Goal: Task Accomplishment & Management: Use online tool/utility

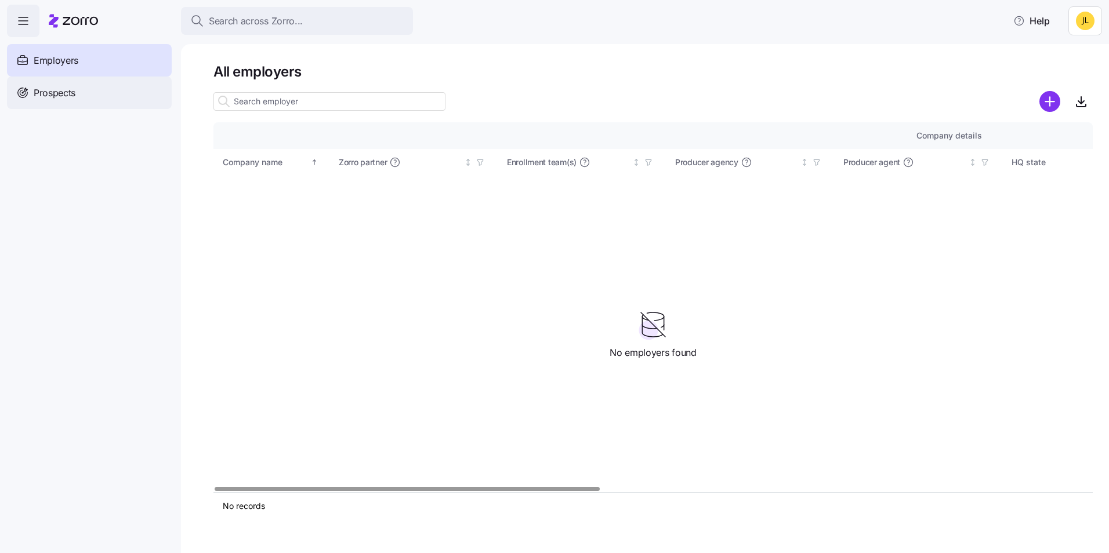
click at [115, 96] on div "Prospects" at bounding box center [89, 93] width 165 height 32
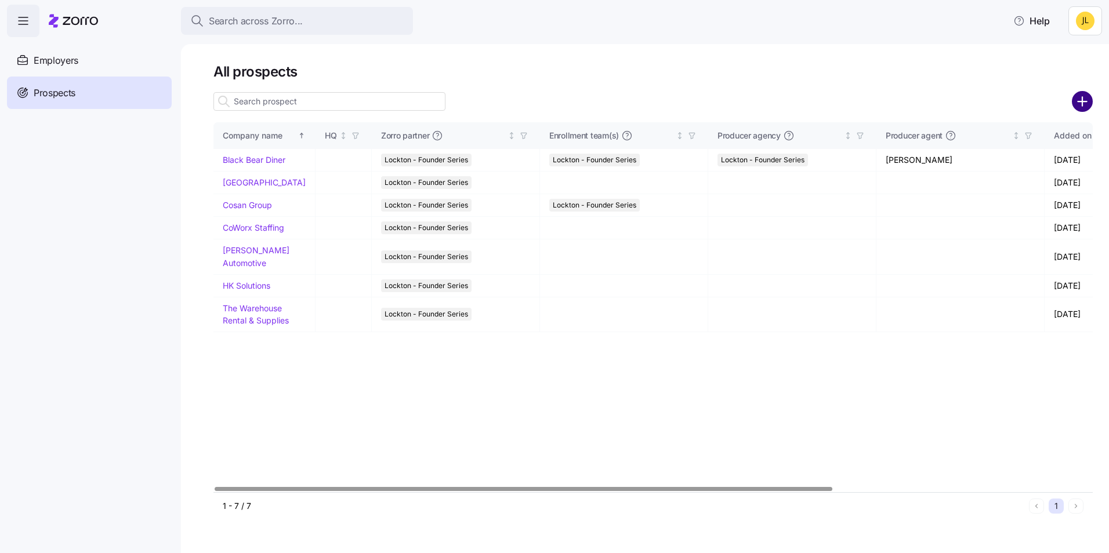
click at [1080, 97] on circle "add icon" at bounding box center [1082, 101] width 19 height 19
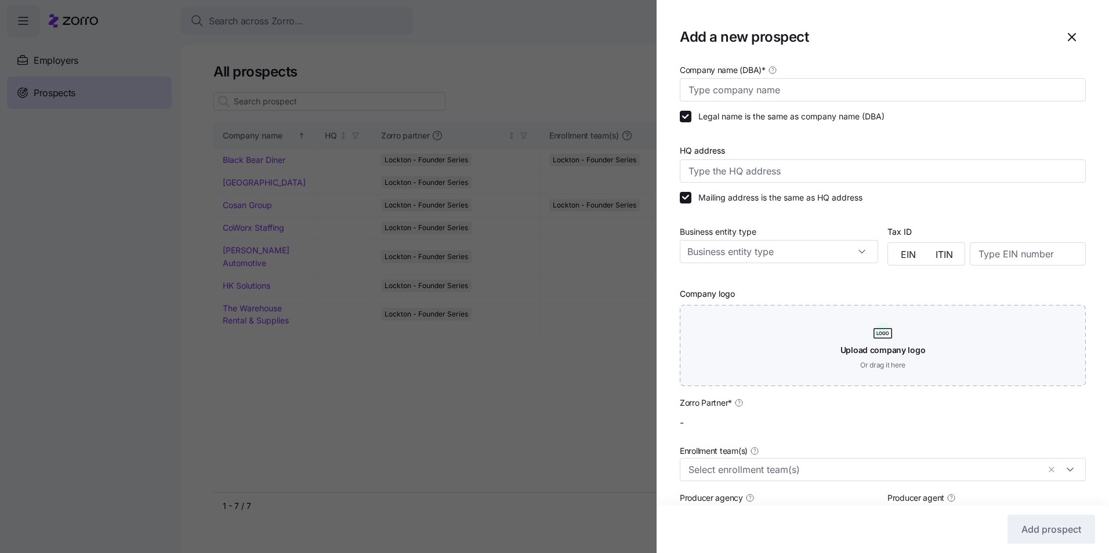
type input "Lockton - Founder Series"
click at [757, 90] on input "Company name (DBA) *" at bounding box center [883, 89] width 406 height 23
type input "R"
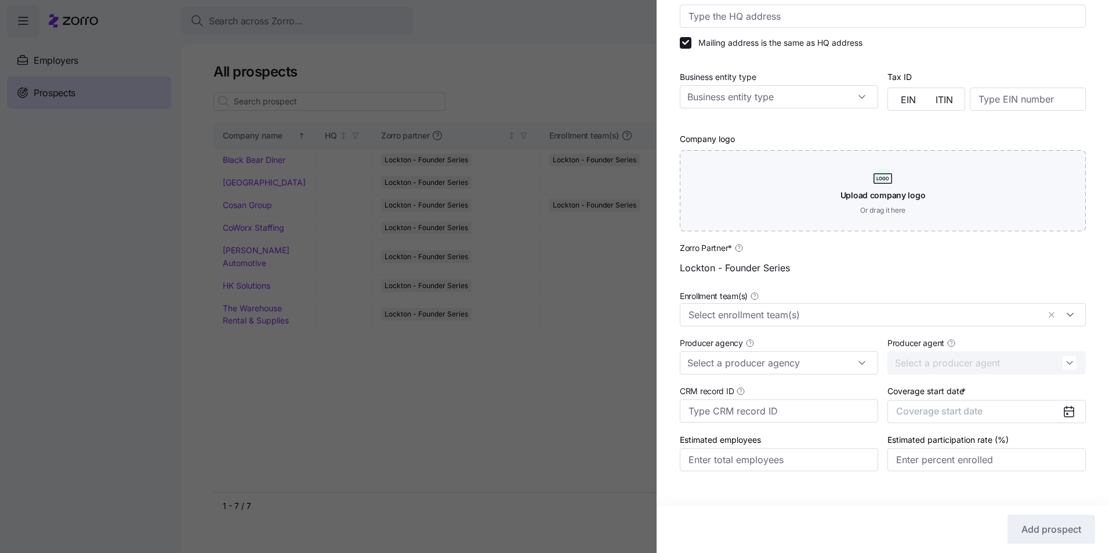
scroll to position [172, 0]
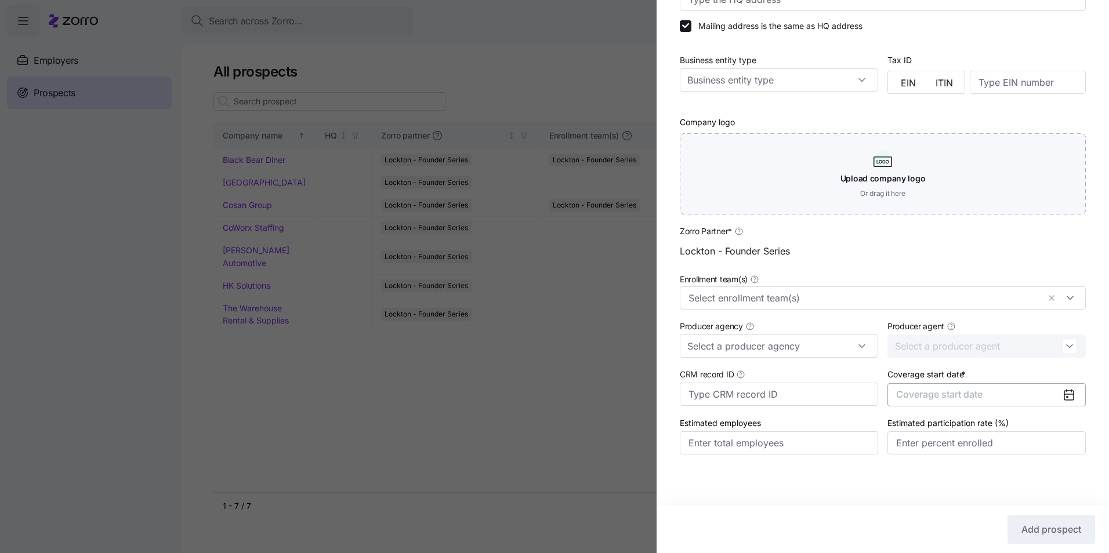
type input "DRM Inc."
click at [984, 392] on button "Coverage start date" at bounding box center [987, 394] width 198 height 23
click at [1051, 257] on icon "button" at bounding box center [1056, 254] width 11 height 11
click at [986, 309] on button "May" at bounding box center [981, 308] width 58 height 24
click at [1058, 528] on span "Add prospect" at bounding box center [1052, 530] width 60 height 14
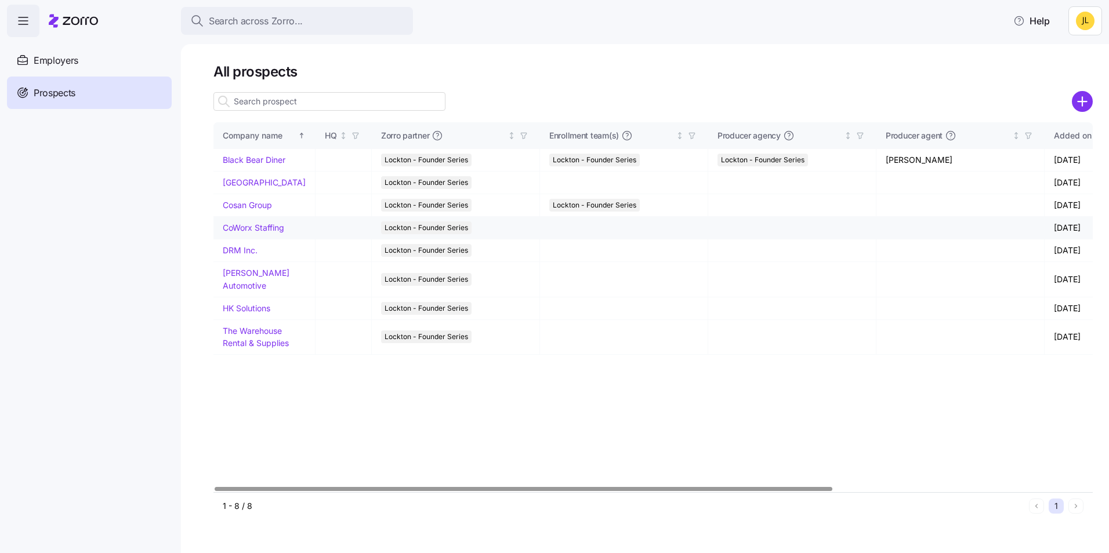
drag, startPoint x: 261, startPoint y: 240, endPoint x: 251, endPoint y: 243, distance: 10.5
click at [251, 233] on link "CoWorx Staffing" at bounding box center [253, 228] width 61 height 10
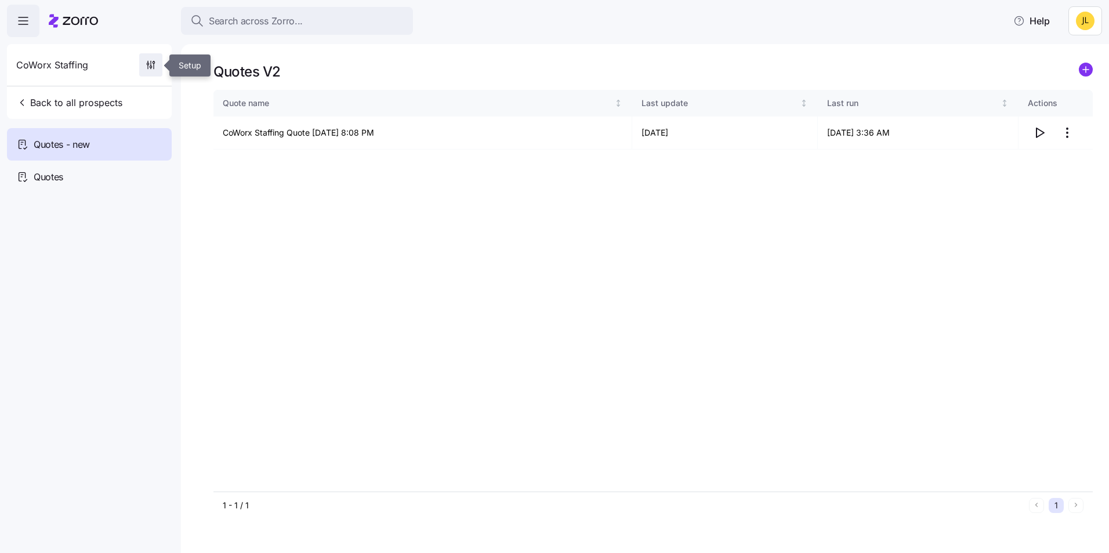
click at [143, 68] on span "button" at bounding box center [151, 65] width 22 height 22
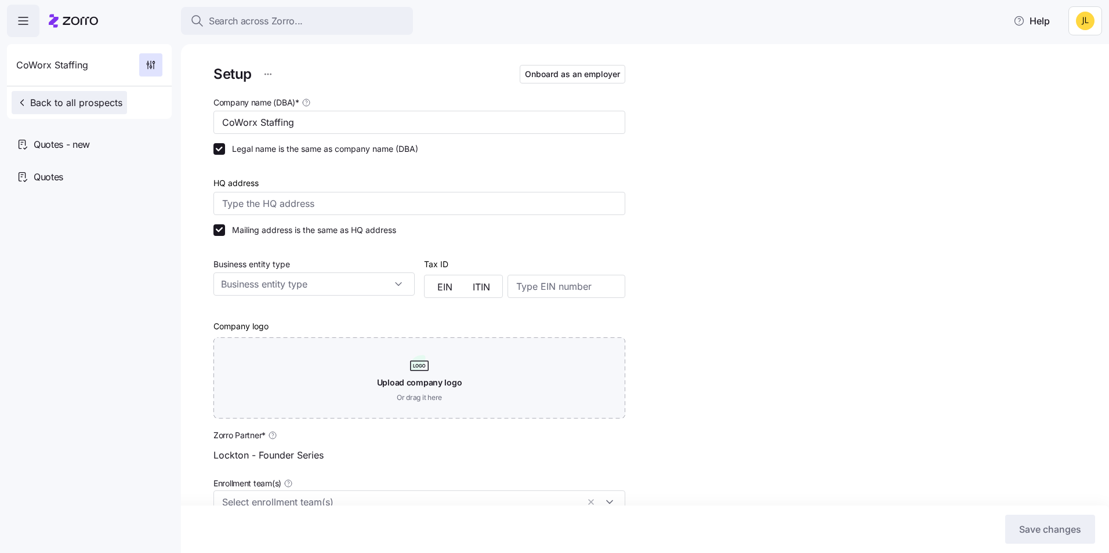
click at [48, 101] on span "Back to all prospects" at bounding box center [69, 103] width 106 height 14
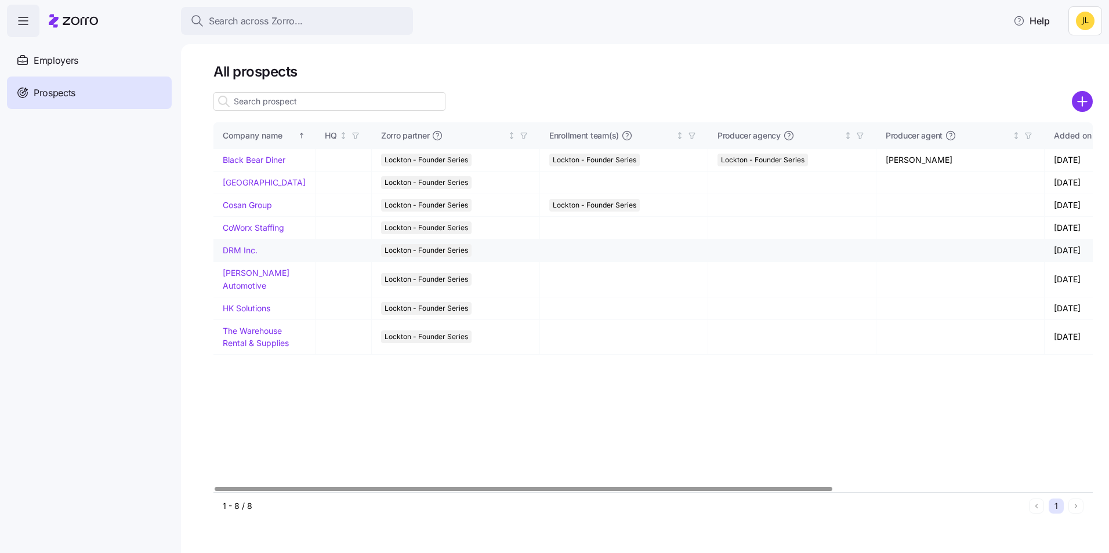
click at [240, 255] on link "DRM Inc." at bounding box center [240, 250] width 35 height 10
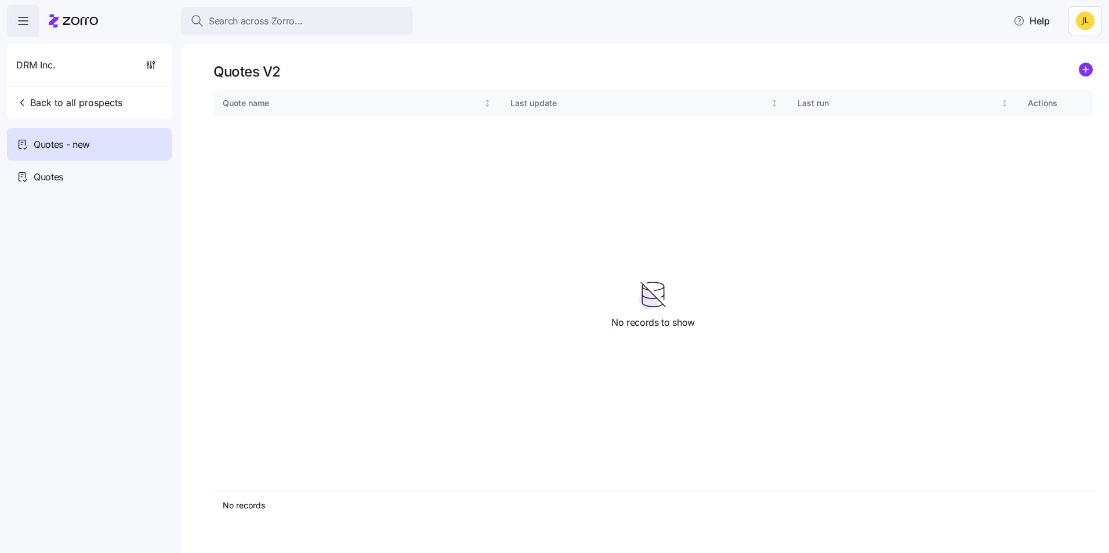
click at [1081, 78] on link at bounding box center [1086, 72] width 14 height 18
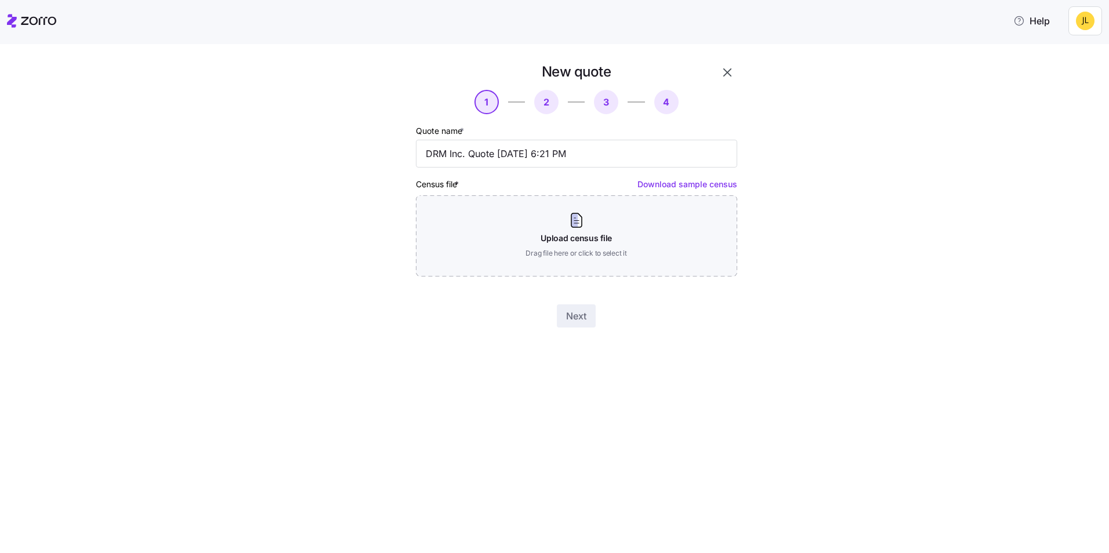
click at [689, 190] on div "Download sample census" at bounding box center [688, 184] width 100 height 15
click at [697, 179] on link "Download sample census" at bounding box center [688, 184] width 100 height 10
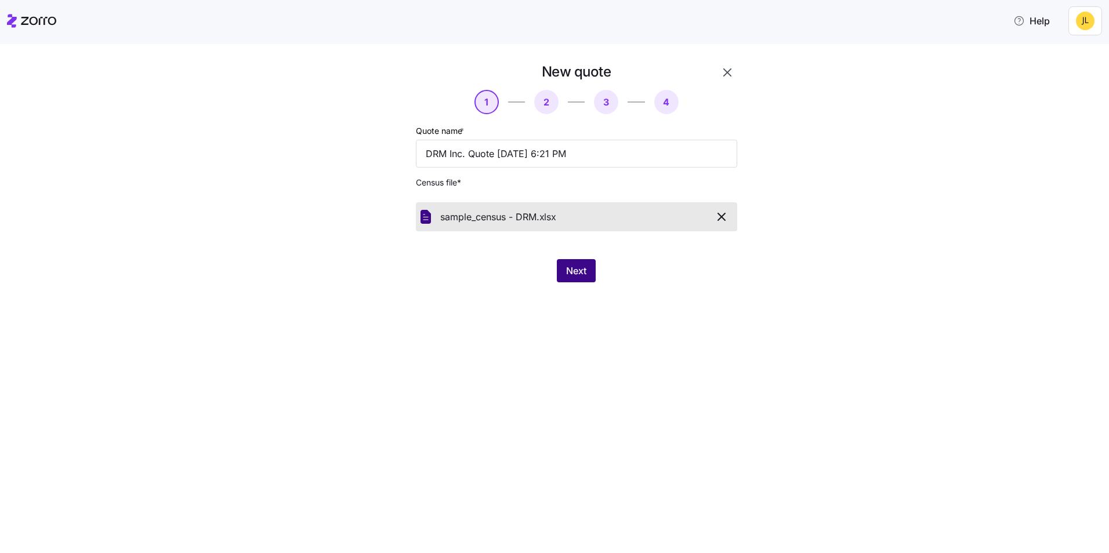
click at [583, 264] on button "Next" at bounding box center [576, 270] width 39 height 23
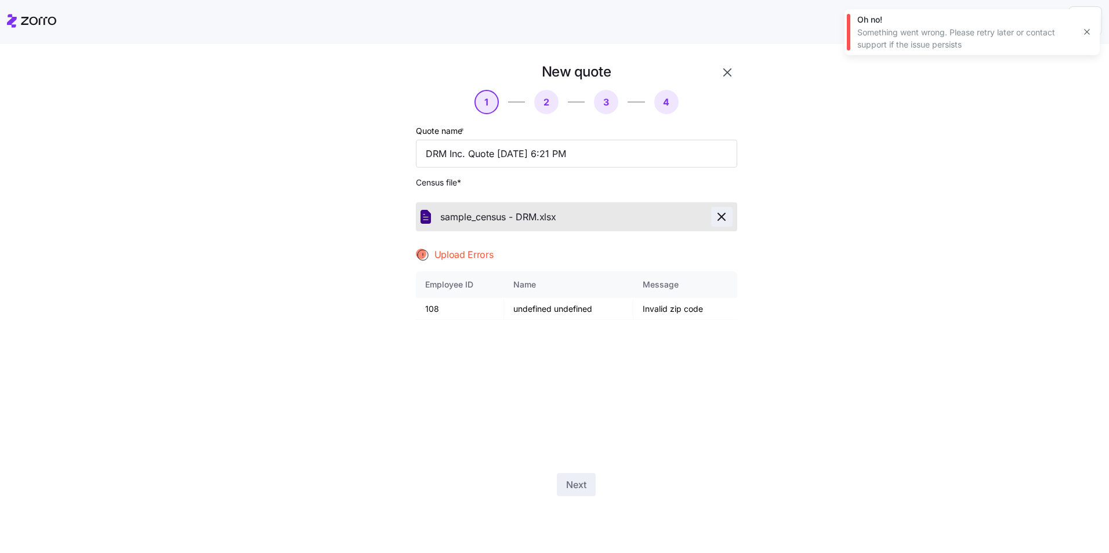
click at [714, 221] on span "button" at bounding box center [722, 217] width 20 height 14
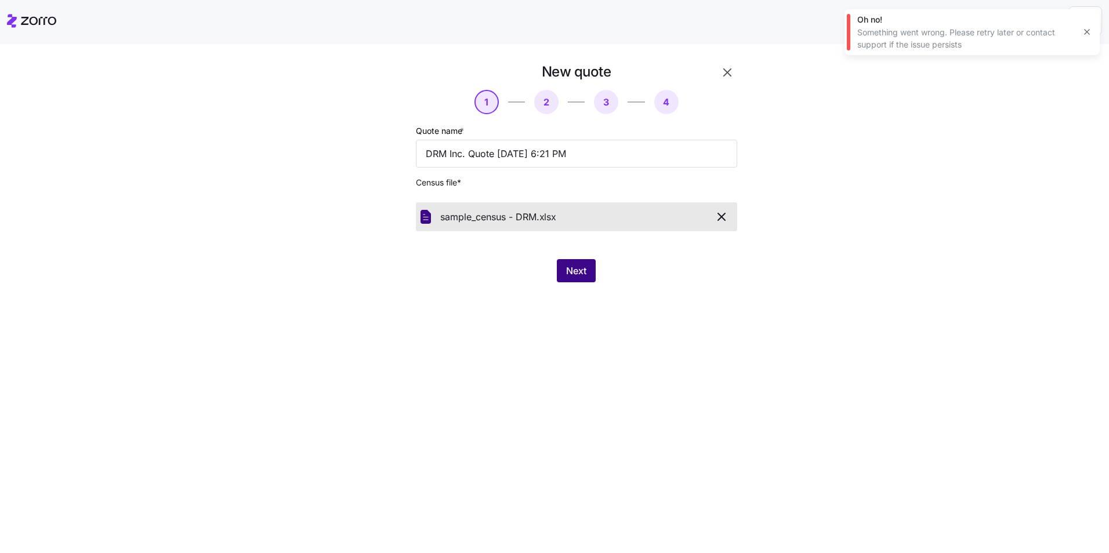
click at [581, 268] on span "Next" at bounding box center [576, 271] width 20 height 14
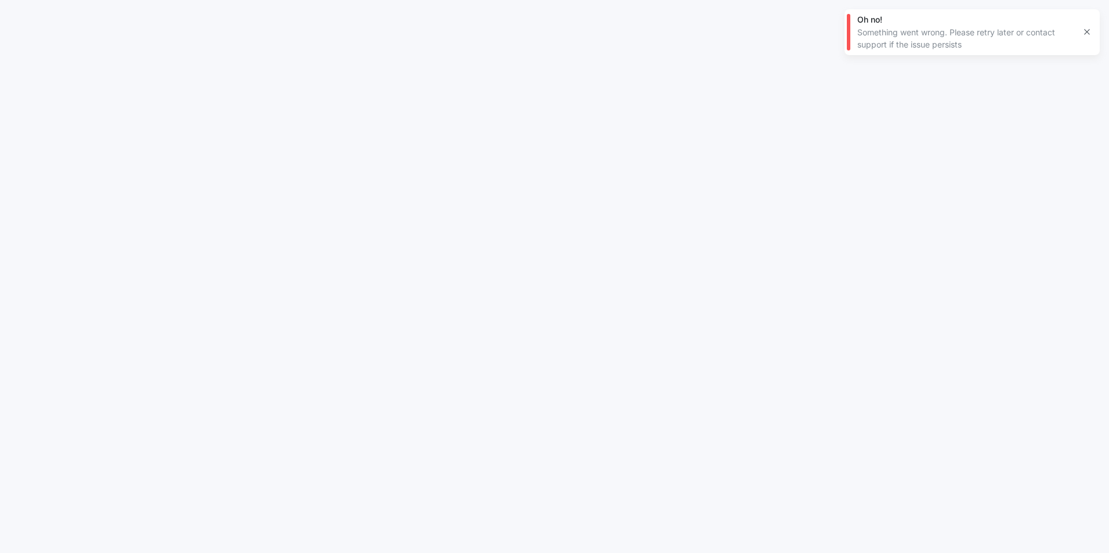
click at [1092, 30] on button "button" at bounding box center [1087, 32] width 16 height 16
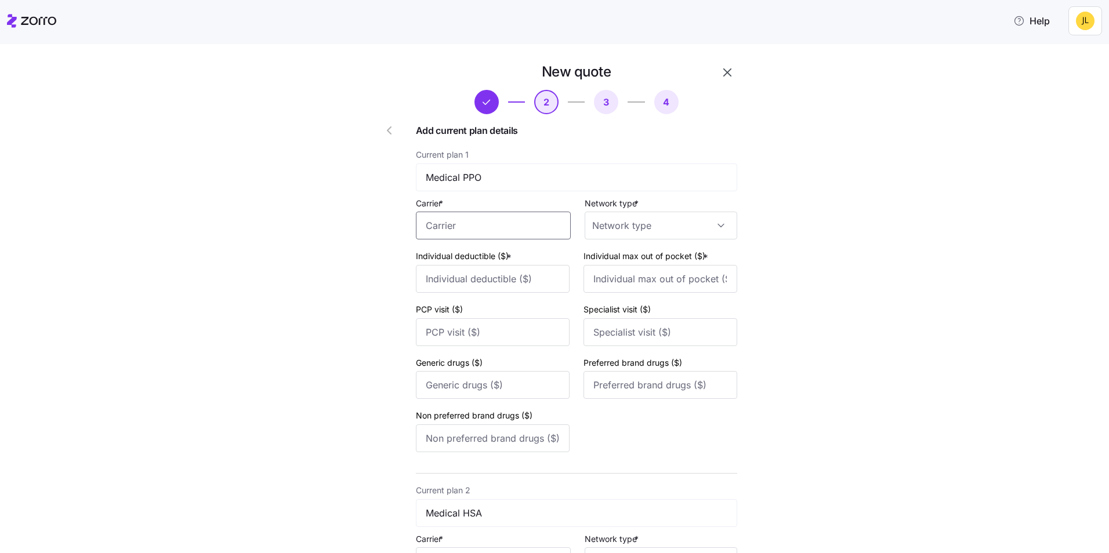
click at [495, 226] on input "Carrier *" at bounding box center [493, 226] width 155 height 28
type input "fdsa"
drag, startPoint x: 475, startPoint y: 223, endPoint x: 383, endPoint y: 227, distance: 91.8
click at [478, 255] on div "Aetna" at bounding box center [488, 260] width 149 height 26
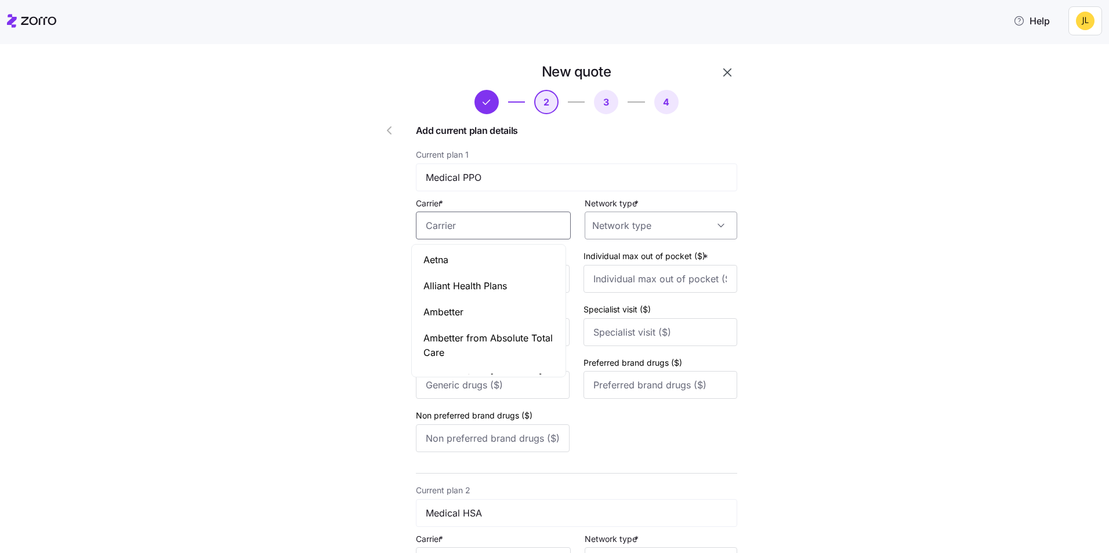
type input "Aetna"
click at [627, 228] on input "Network type *" at bounding box center [661, 226] width 153 height 28
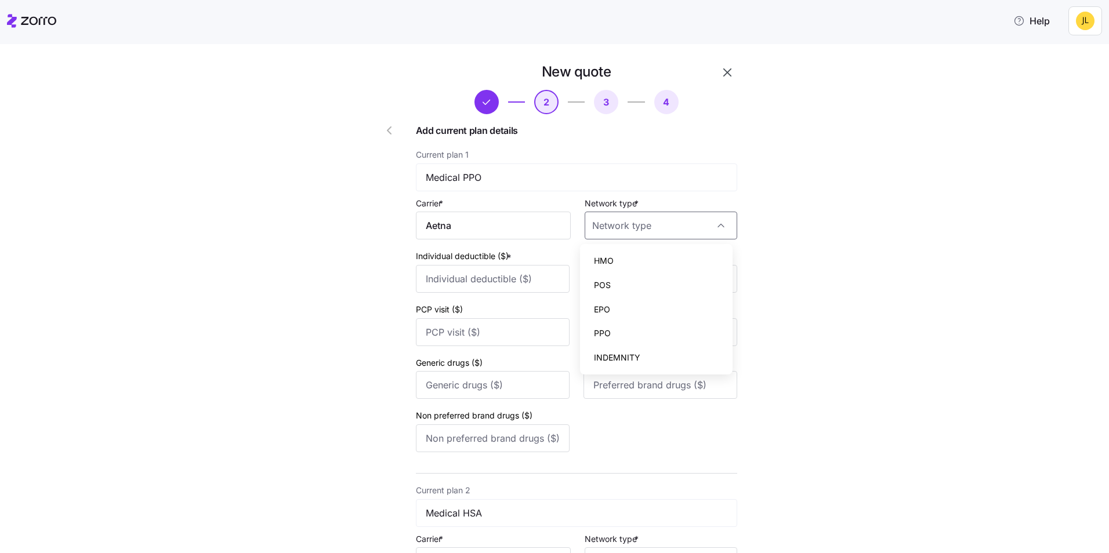
click at [627, 258] on div "HMO" at bounding box center [656, 261] width 143 height 24
type input "HMO"
click at [508, 273] on input "Individual deductible ($) *" at bounding box center [493, 279] width 154 height 28
type input "0"
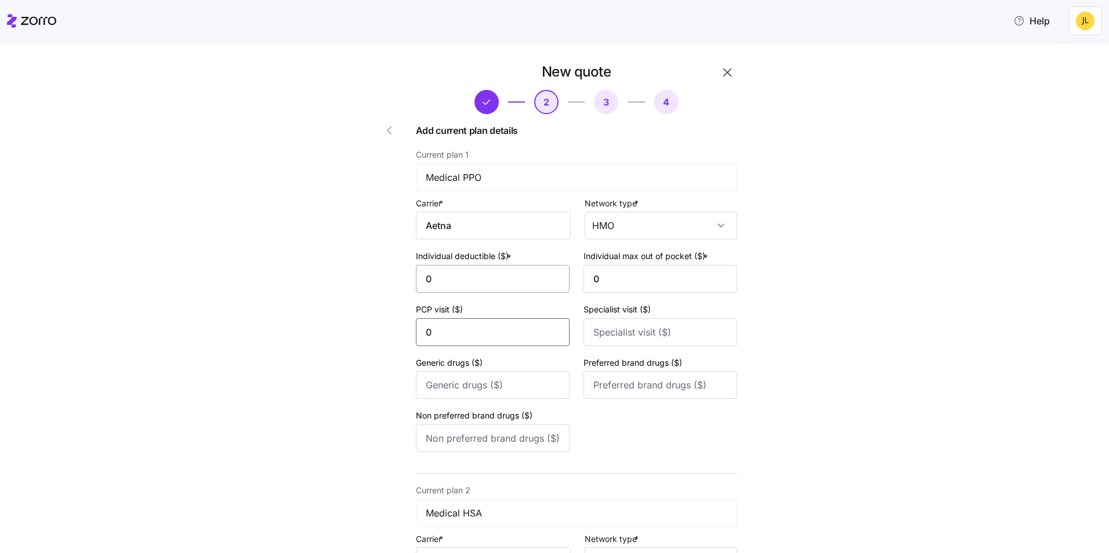
type input "0"
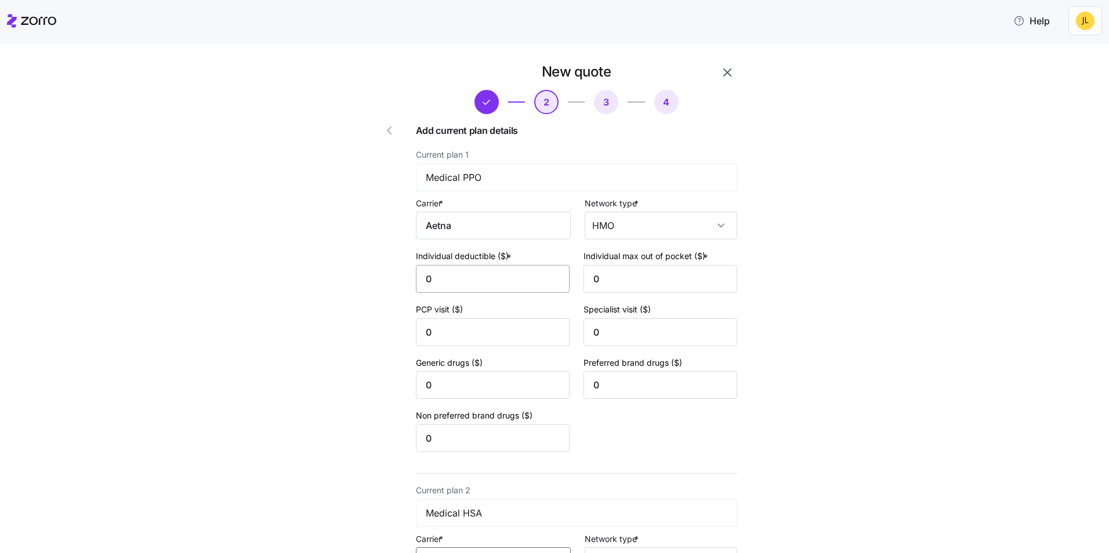
scroll to position [22, 0]
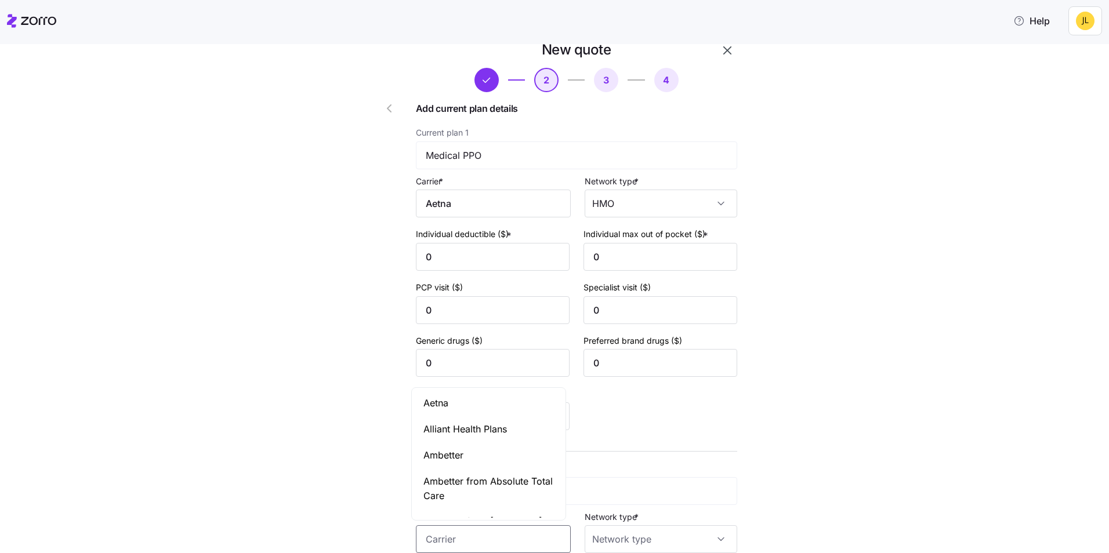
drag, startPoint x: 487, startPoint y: 407, endPoint x: 529, endPoint y: 440, distance: 53.6
click at [487, 407] on div "Aetna" at bounding box center [488, 403] width 149 height 26
type input "Aetna"
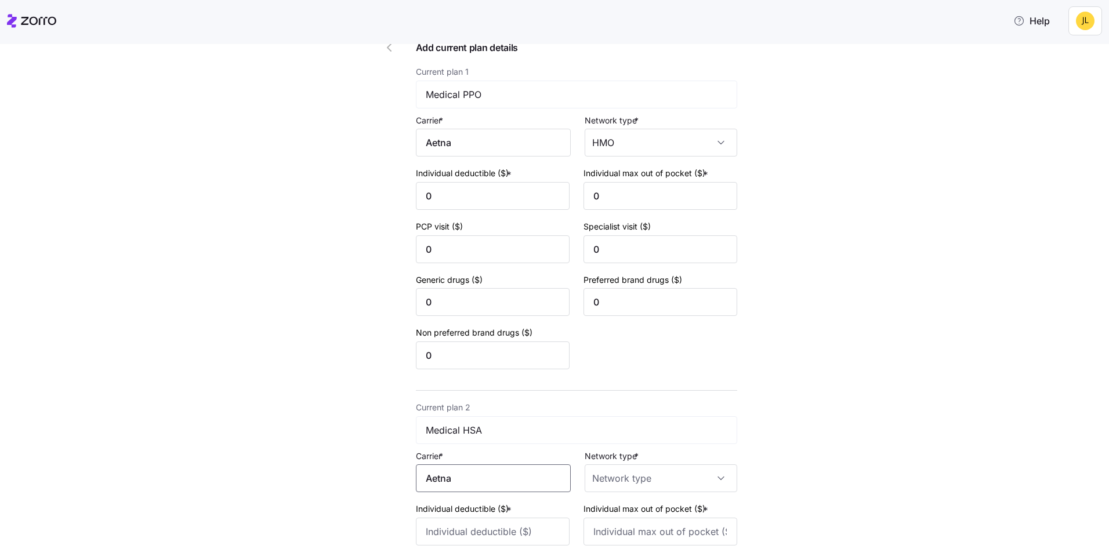
scroll to position [138, 0]
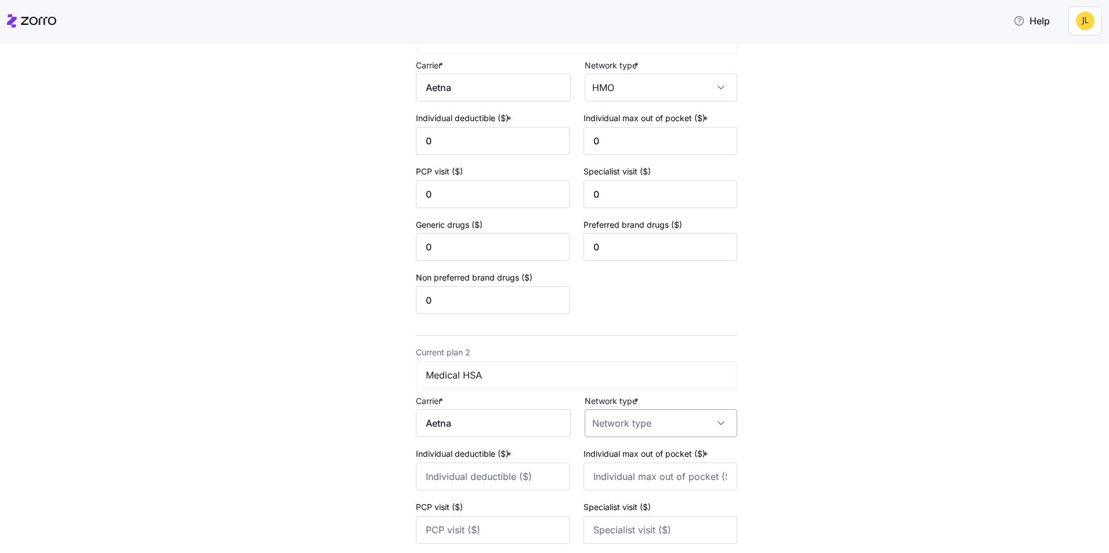
click at [635, 431] on input "Network type *" at bounding box center [661, 424] width 153 height 28
click at [623, 295] on div "HMO" at bounding box center [656, 292] width 143 height 24
type input "HMO"
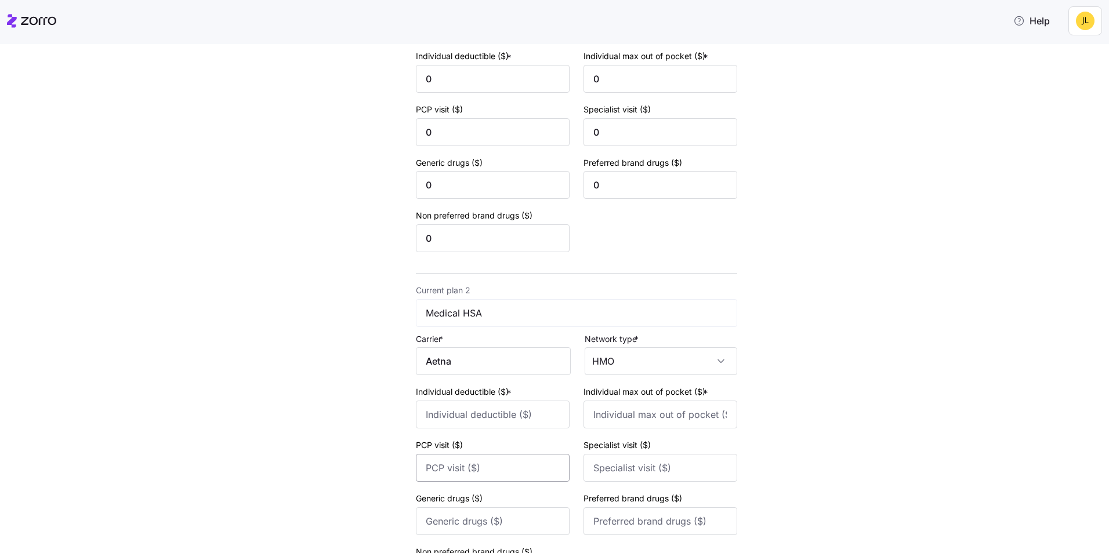
scroll to position [254, 0]
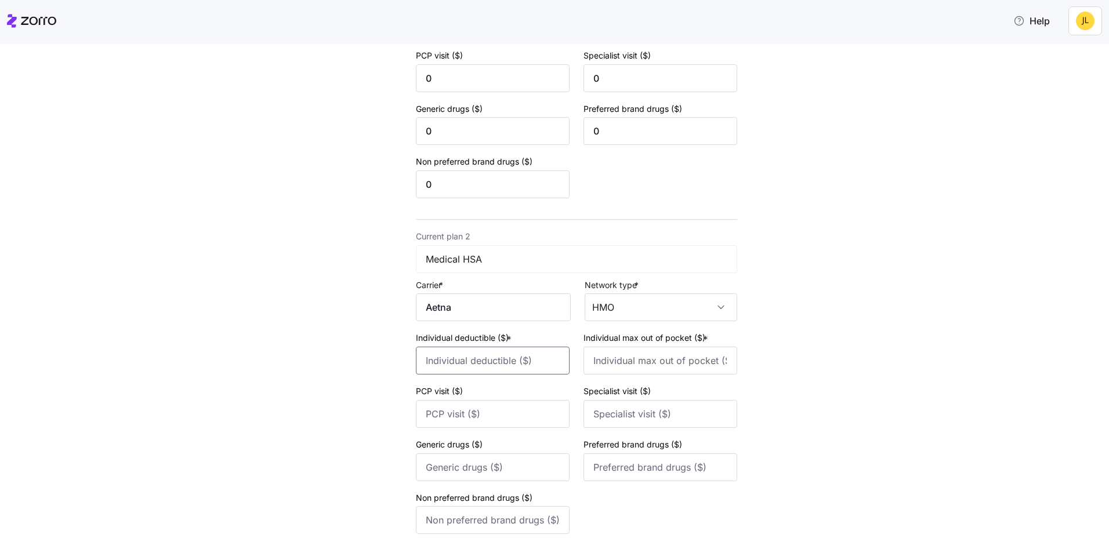
click at [524, 371] on input "Individual deductible ($) *" at bounding box center [493, 361] width 154 height 28
type input "0"
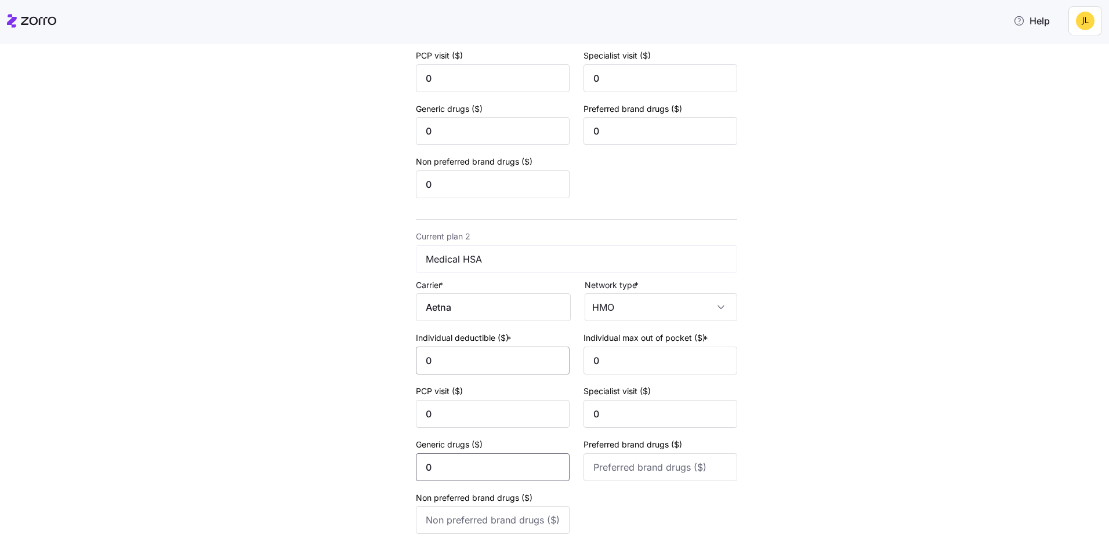
type input "0"
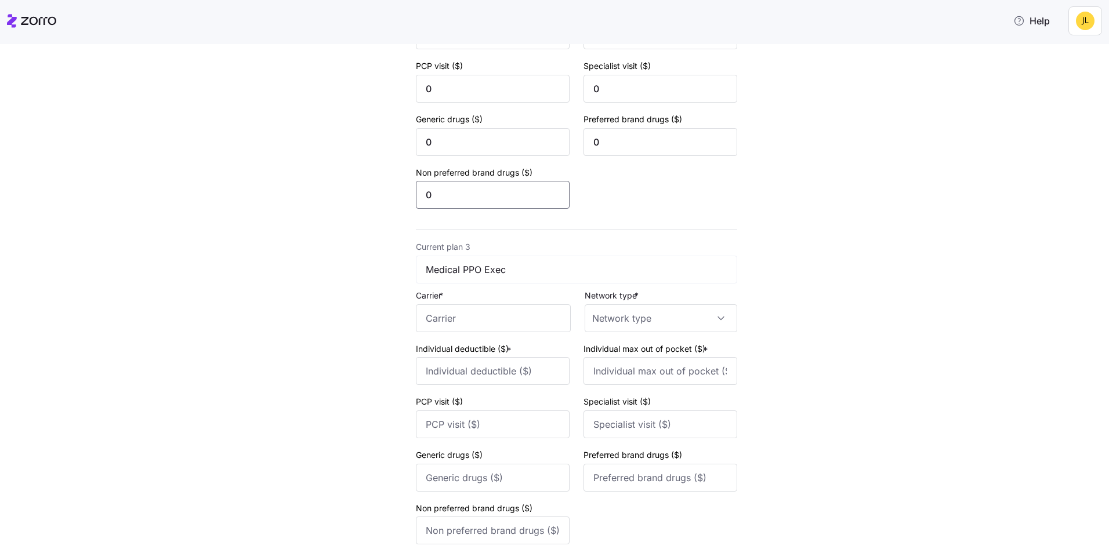
scroll to position [660, 0]
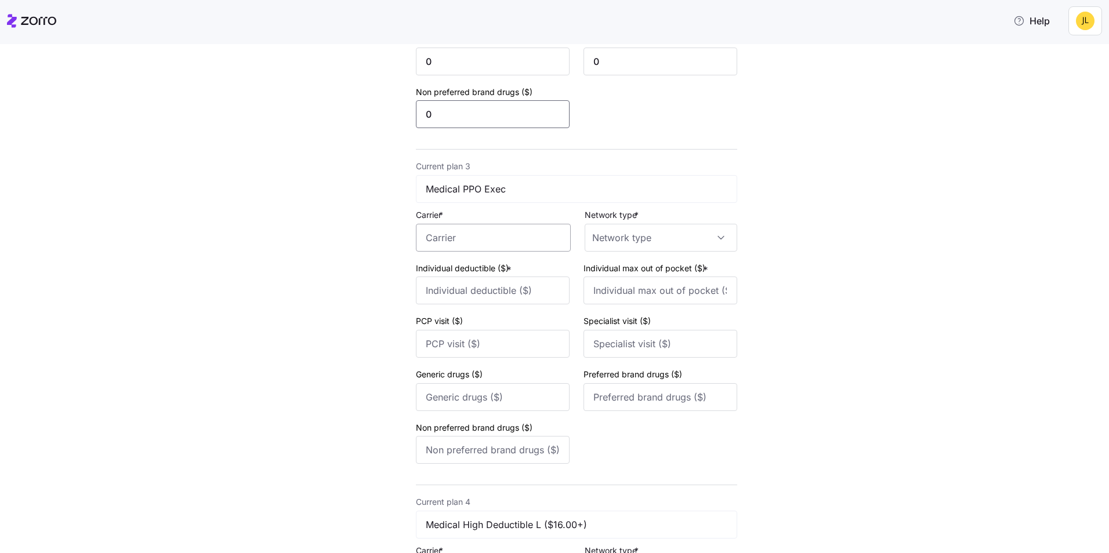
type input "0"
click at [515, 231] on input "Carrier *" at bounding box center [493, 238] width 155 height 28
click at [501, 263] on div "Aetna" at bounding box center [488, 272] width 149 height 26
type input "Aetna"
click at [601, 242] on input "Network type *" at bounding box center [661, 238] width 153 height 28
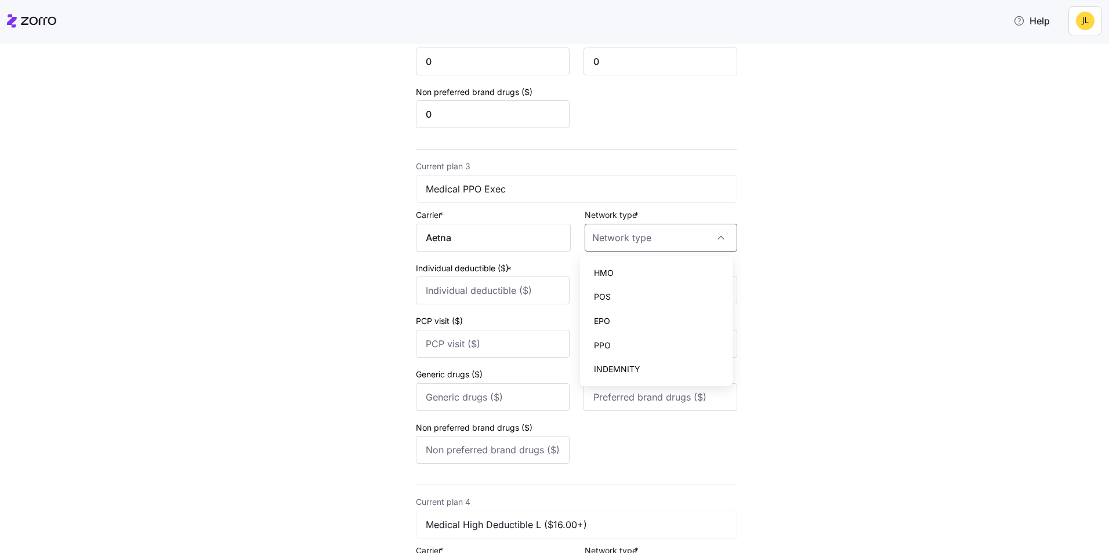
click at [617, 270] on div "HMO" at bounding box center [656, 273] width 143 height 24
type input "HMO"
click at [536, 291] on input "Individual deductible ($) *" at bounding box center [493, 291] width 154 height 28
type input "0"
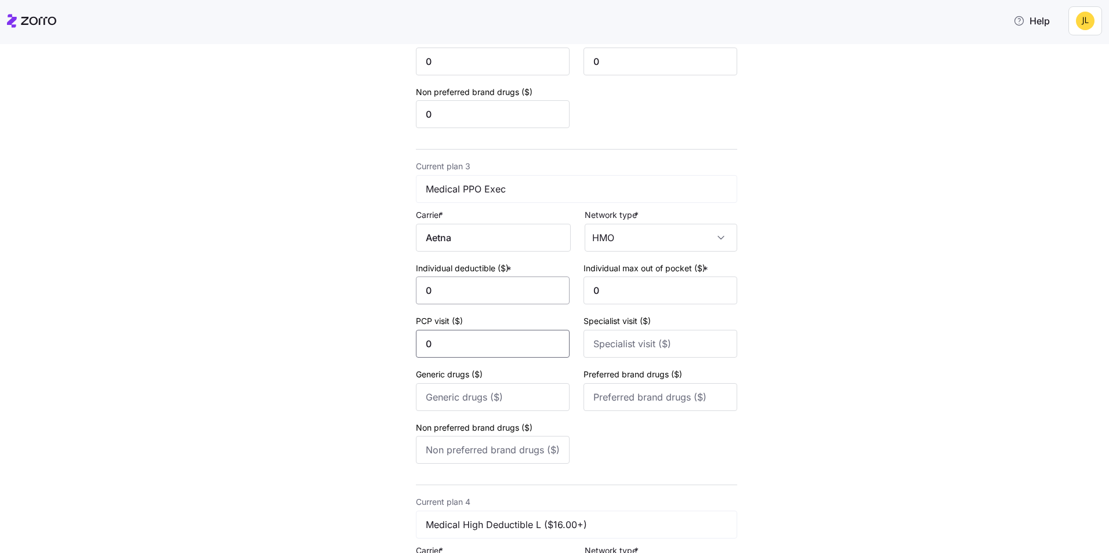
type input "0"
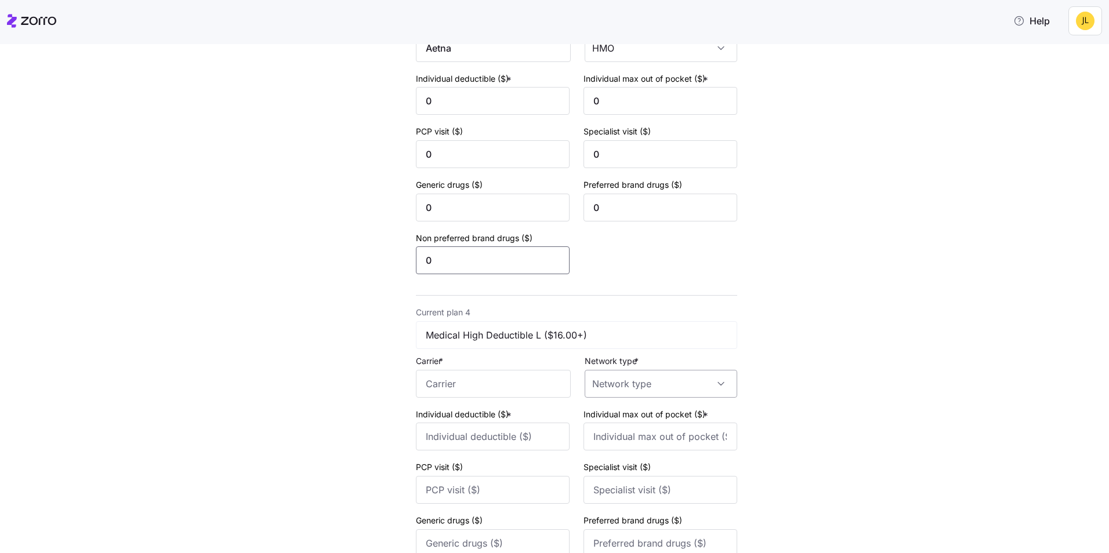
scroll to position [892, 0]
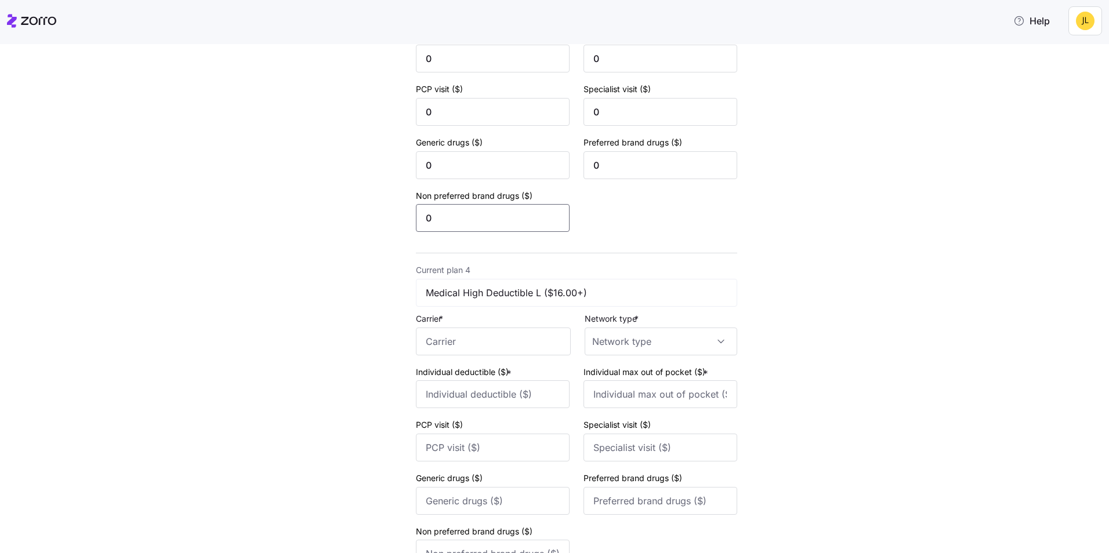
type input "0"
click at [545, 334] on input "Carrier *" at bounding box center [493, 342] width 155 height 28
drag, startPoint x: 523, startPoint y: 378, endPoint x: 562, endPoint y: 356, distance: 45.2
click at [523, 377] on div "Aetna" at bounding box center [488, 376] width 149 height 26
type input "Aetna"
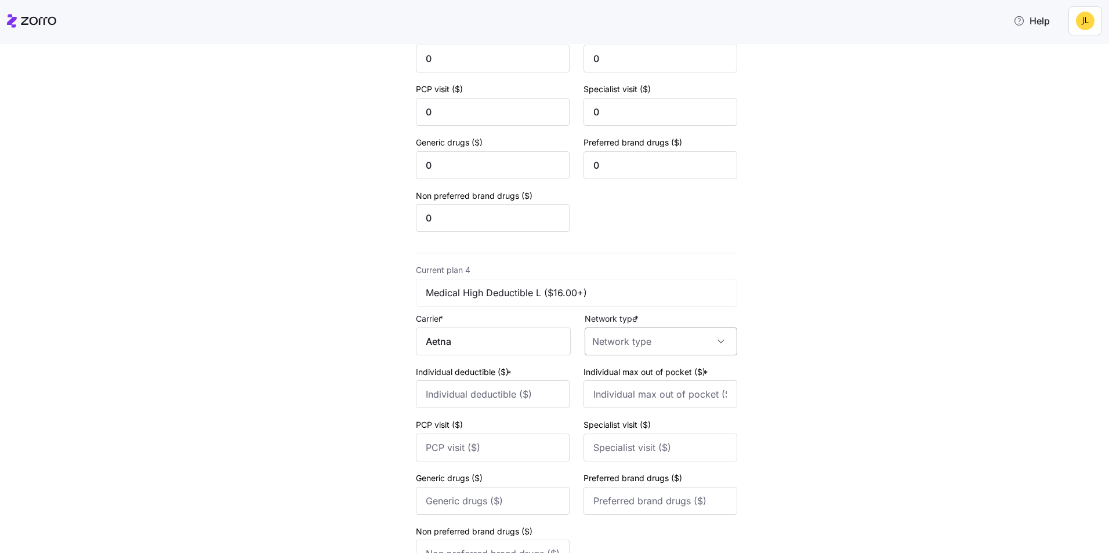
click at [617, 337] on input "Network type *" at bounding box center [661, 342] width 153 height 28
click at [617, 364] on div "HMO POS EPO PPO INDEMNITY" at bounding box center [656, 425] width 153 height 130
drag, startPoint x: 615, startPoint y: 372, endPoint x: 598, endPoint y: 379, distance: 18.7
click at [613, 372] on div "HMO" at bounding box center [656, 377] width 143 height 24
type input "HMO"
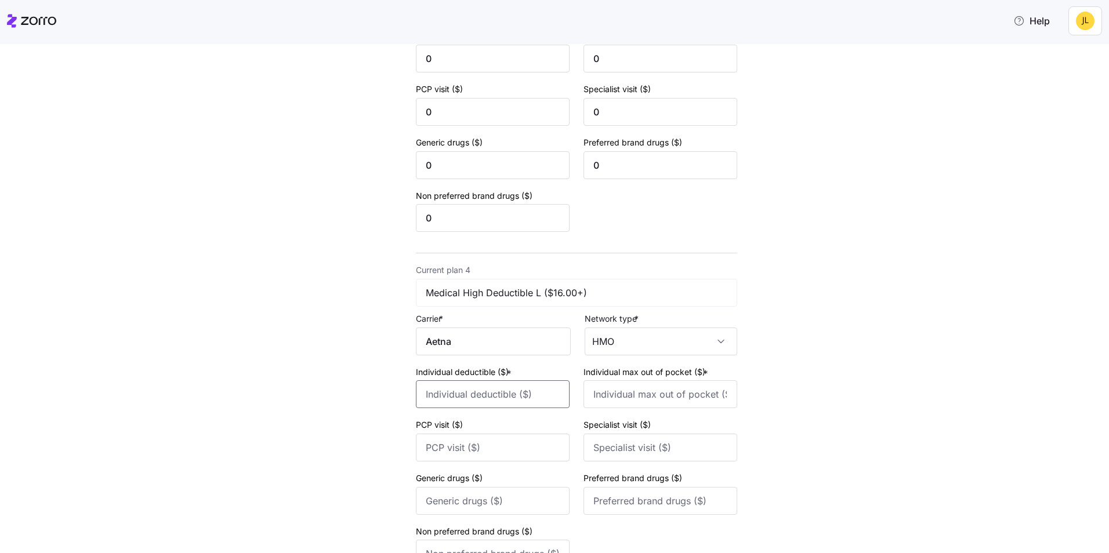
click at [532, 392] on input "Individual deductible ($) *" at bounding box center [493, 395] width 154 height 28
type input "0"
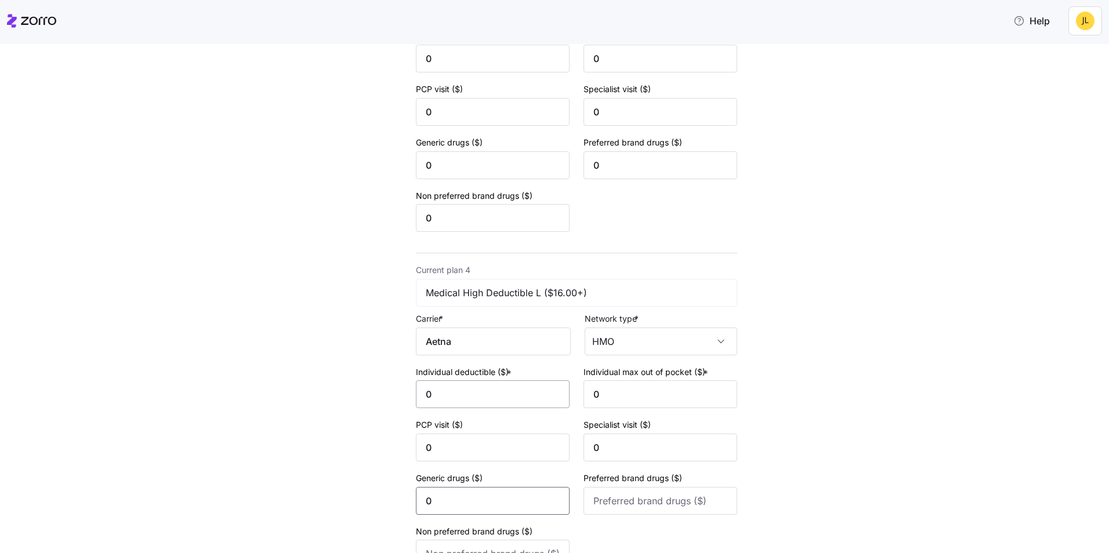
type input "0"
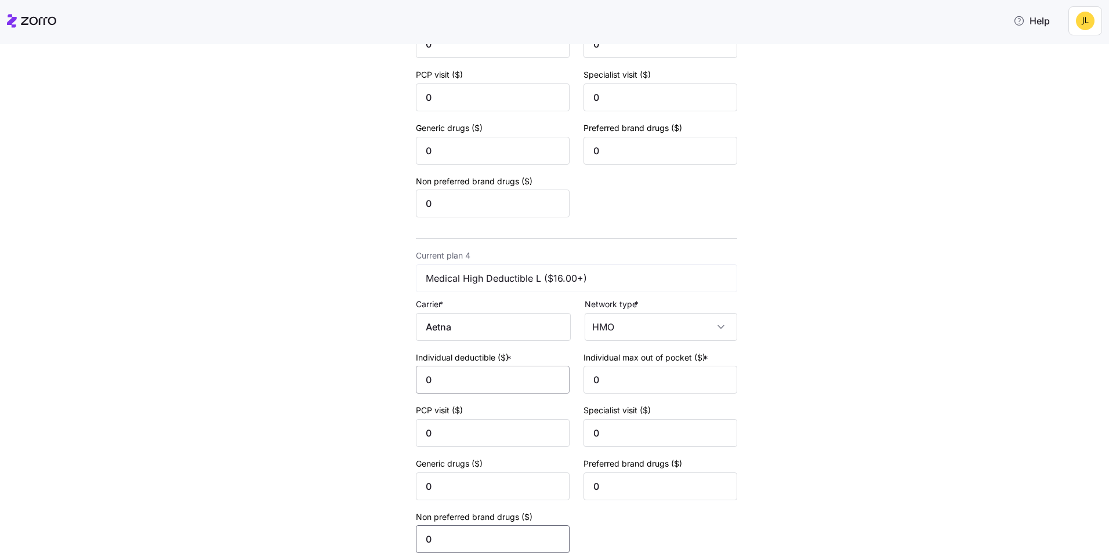
type input "0"
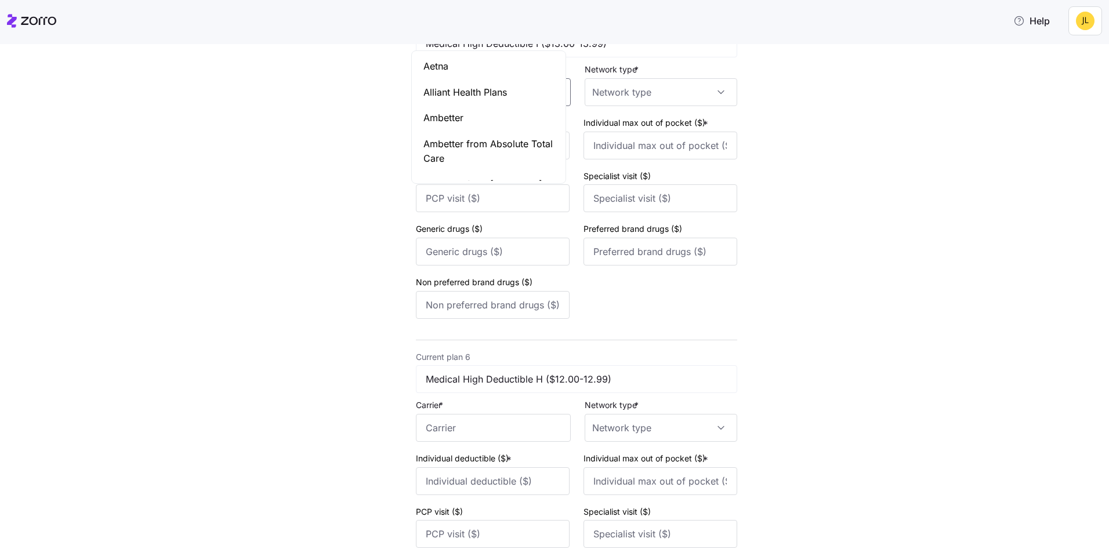
scroll to position [1387, 0]
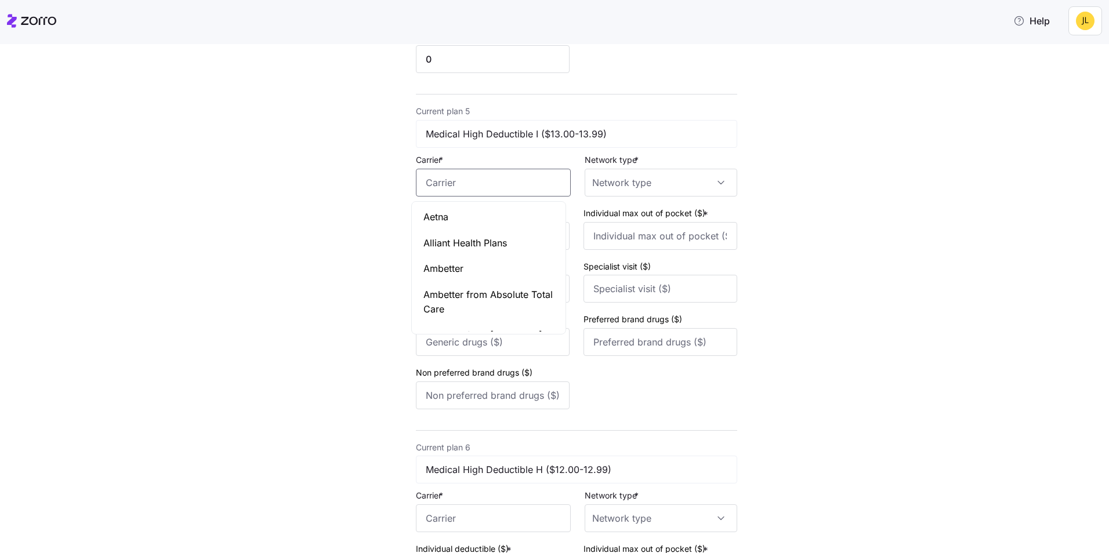
click at [495, 214] on div "Aetna" at bounding box center [488, 217] width 149 height 26
type input "Aetna"
click at [602, 180] on input "Network type *" at bounding box center [661, 183] width 153 height 28
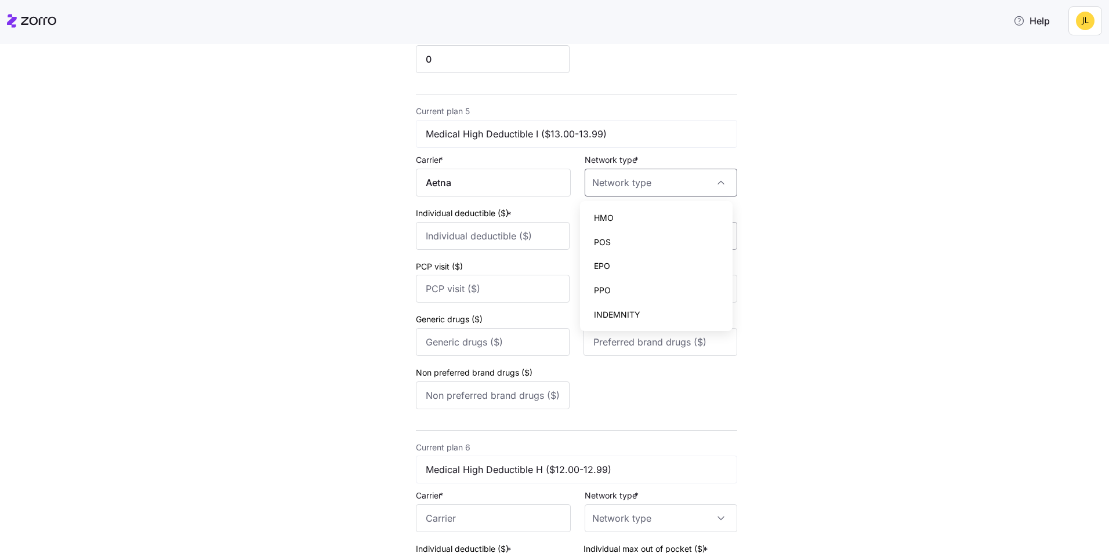
click at [600, 224] on span "HMO" at bounding box center [604, 218] width 20 height 13
type input "HMO"
click at [527, 236] on input "Individual deductible ($) *" at bounding box center [493, 236] width 154 height 28
type input "0"
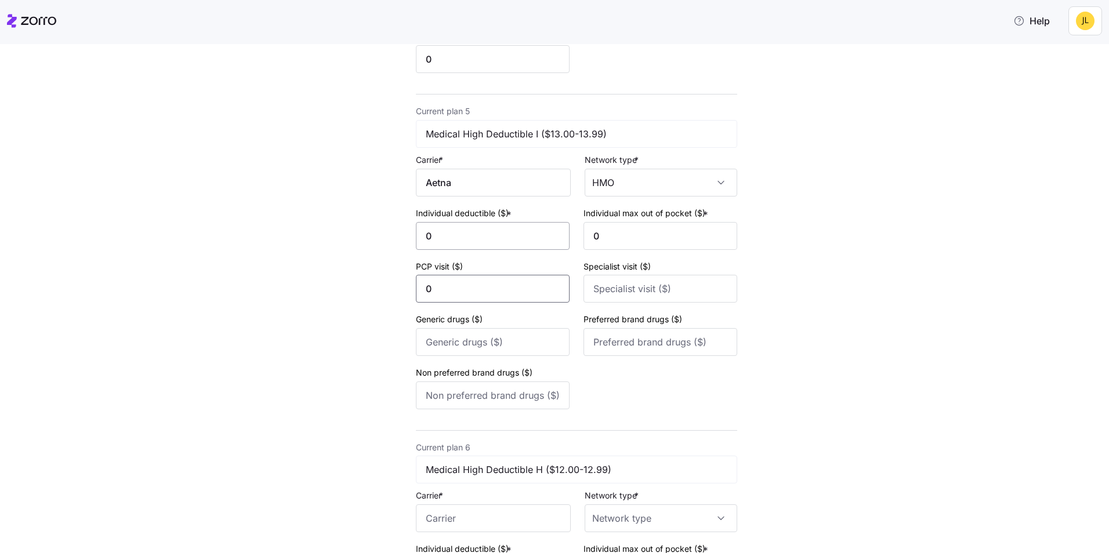
type input "0"
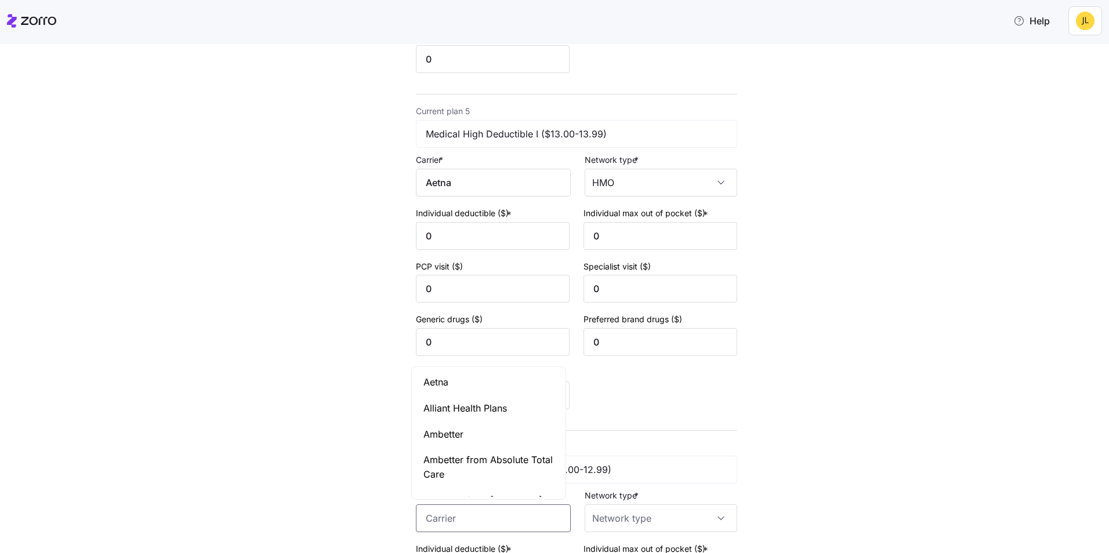
click at [477, 382] on div "Aetna" at bounding box center [488, 383] width 149 height 26
type input "Aetna"
click at [628, 517] on input "Network type *" at bounding box center [661, 519] width 153 height 28
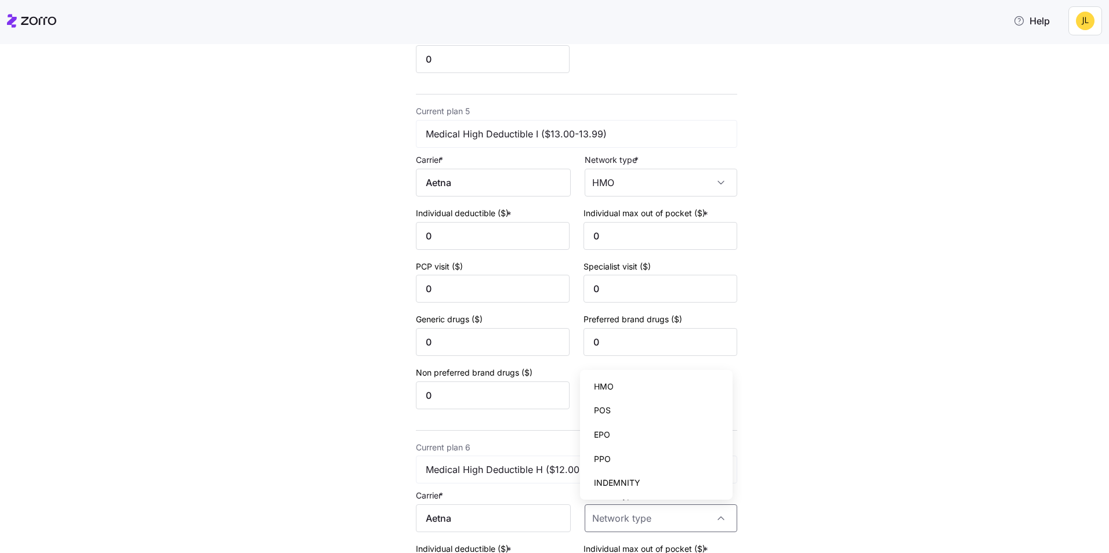
click at [613, 388] on span "HMO" at bounding box center [604, 387] width 20 height 13
type input "HMO"
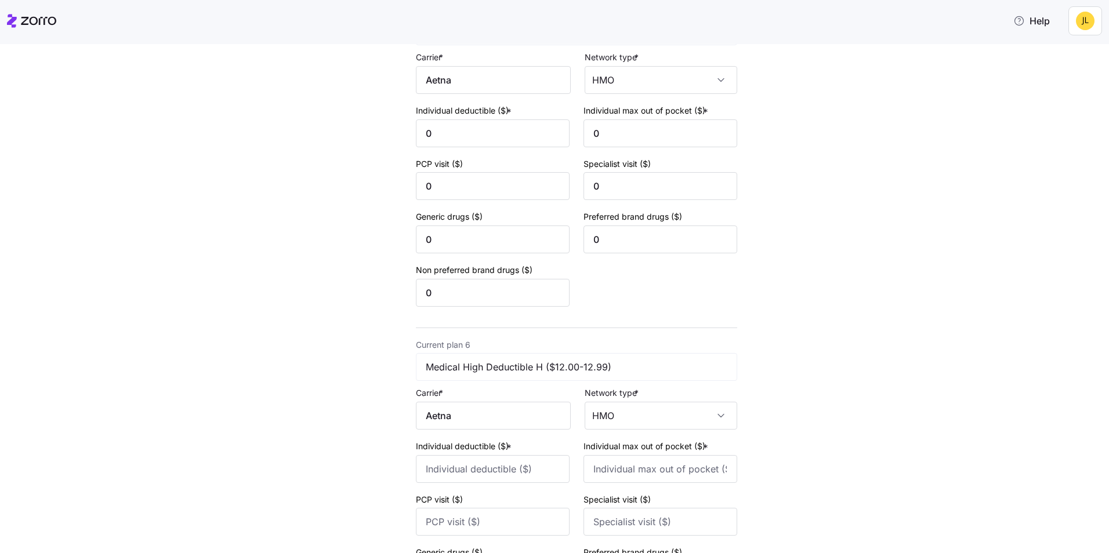
scroll to position [1561, 0]
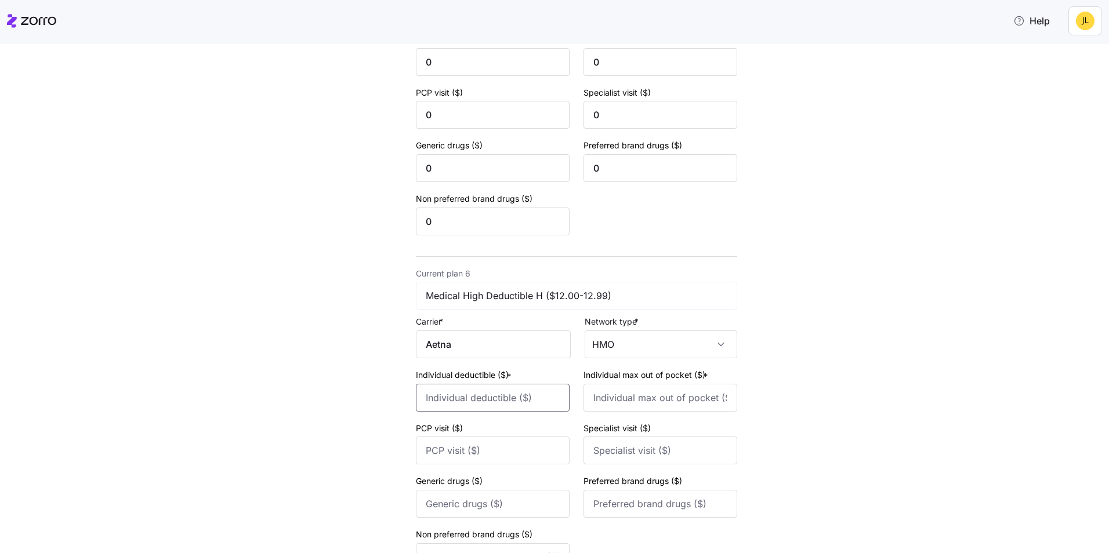
click at [534, 394] on input "Individual deductible ($) *" at bounding box center [493, 398] width 154 height 28
type input "0"
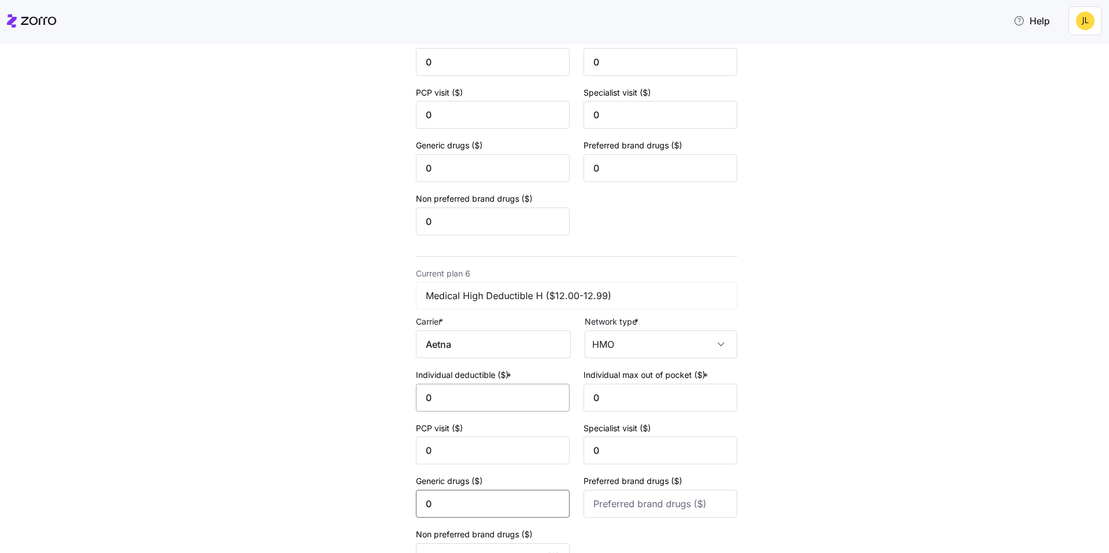
type input "0"
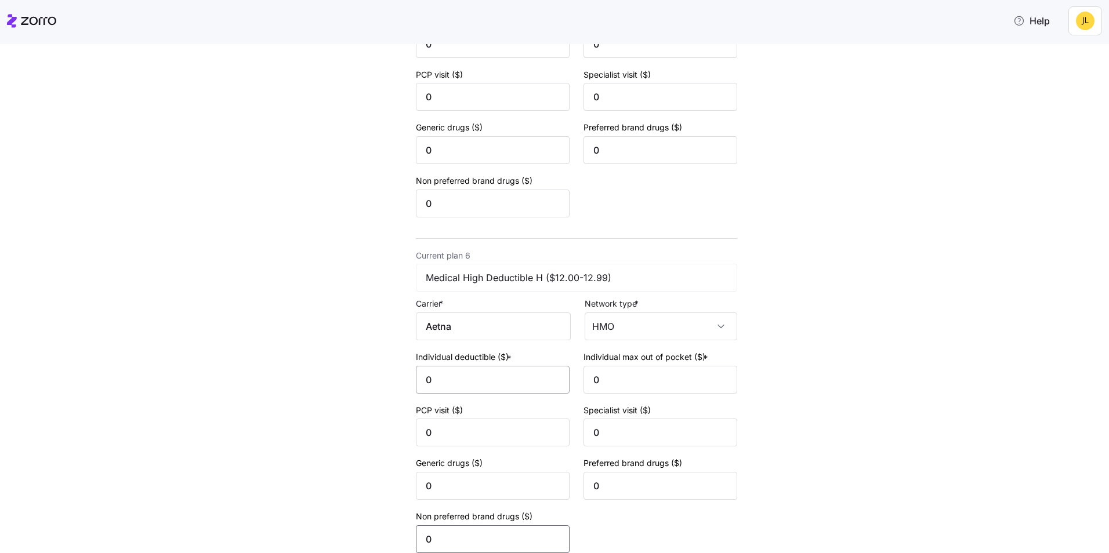
type input "0"
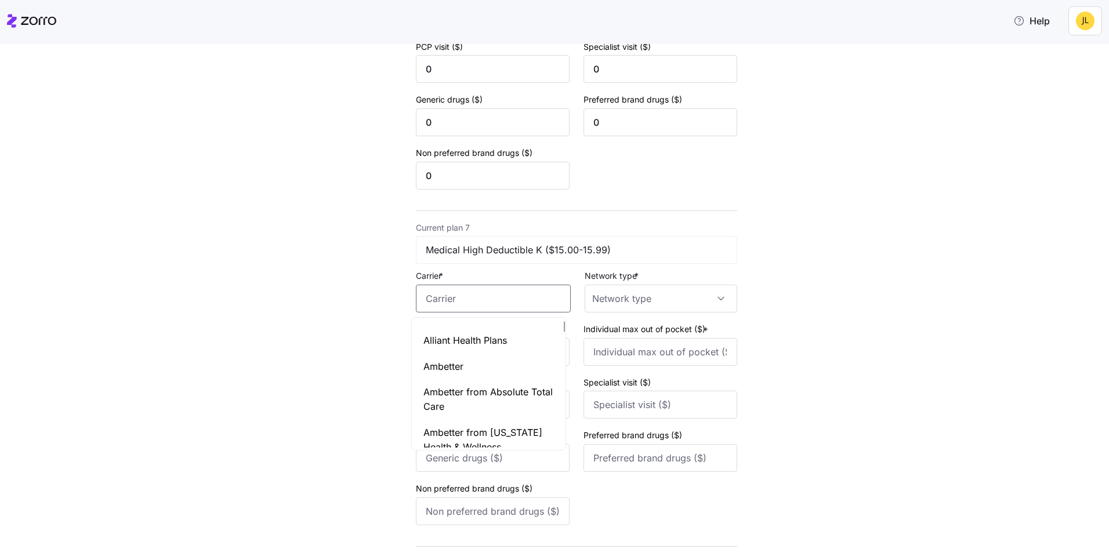
scroll to position [0, 0]
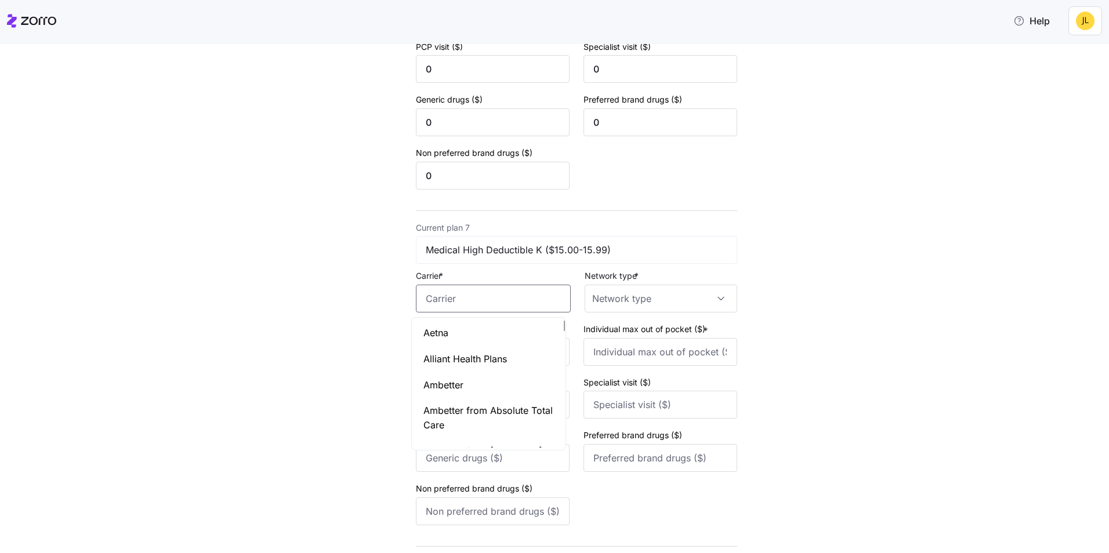
click at [482, 338] on div "Aetna" at bounding box center [488, 333] width 149 height 26
type input "Aetna"
click at [614, 308] on input "Network type *" at bounding box center [661, 299] width 153 height 28
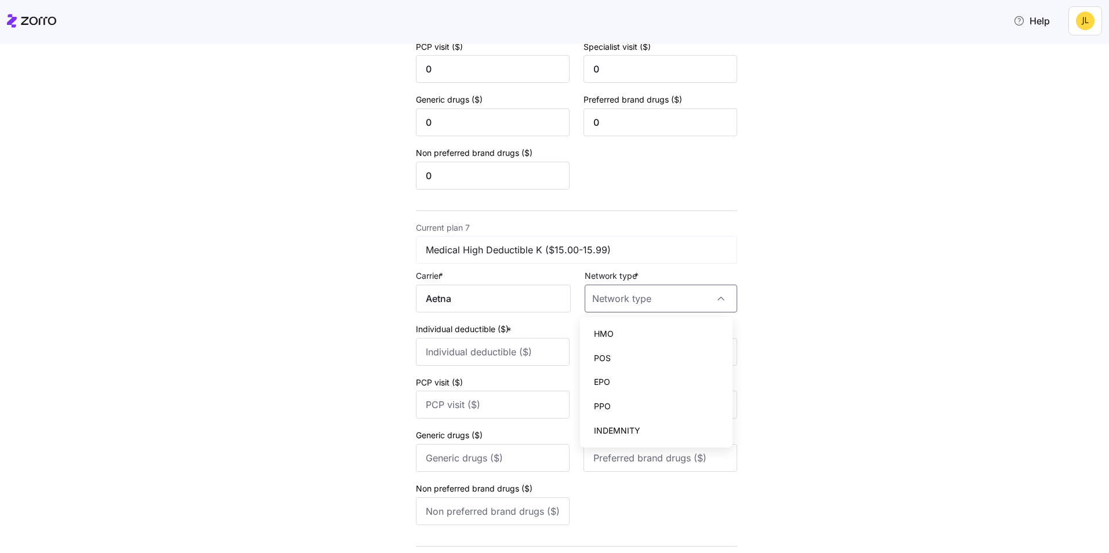
click at [607, 338] on span "HMO" at bounding box center [604, 334] width 20 height 13
type input "HMO"
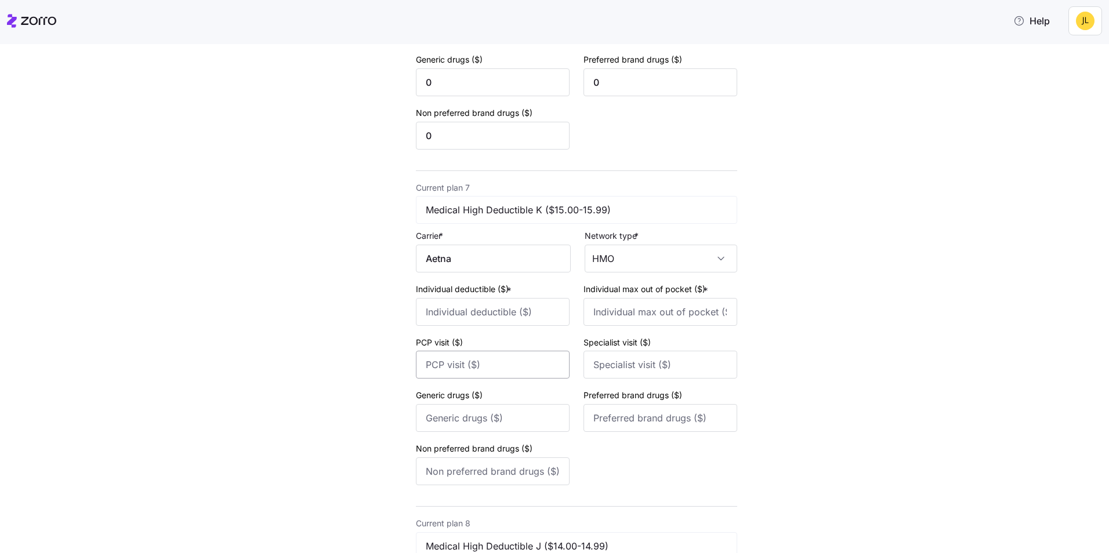
scroll to position [2001, 0]
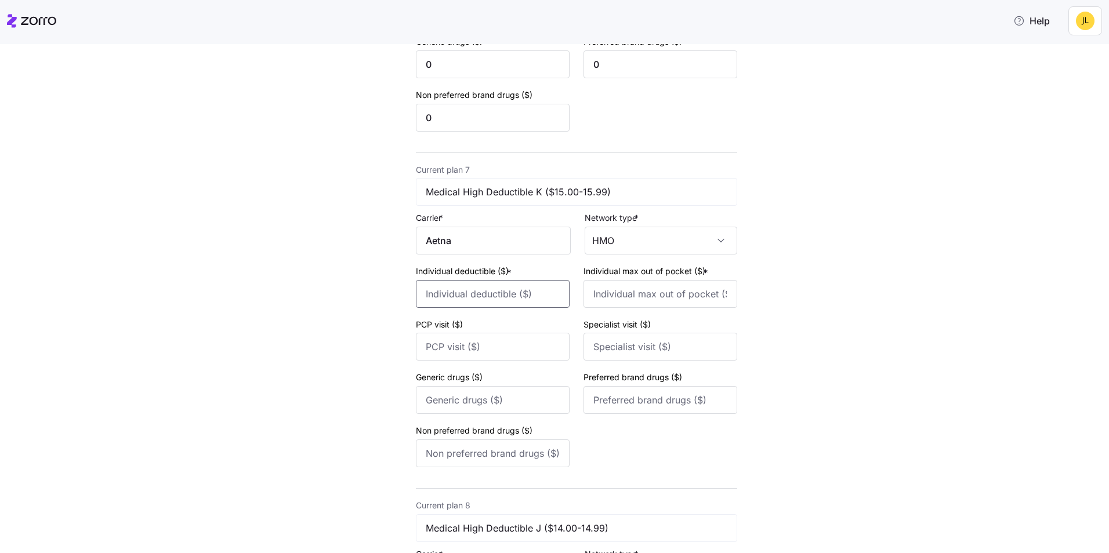
click at [521, 297] on input "Individual deductible ($) *" at bounding box center [493, 294] width 154 height 28
type input "0"
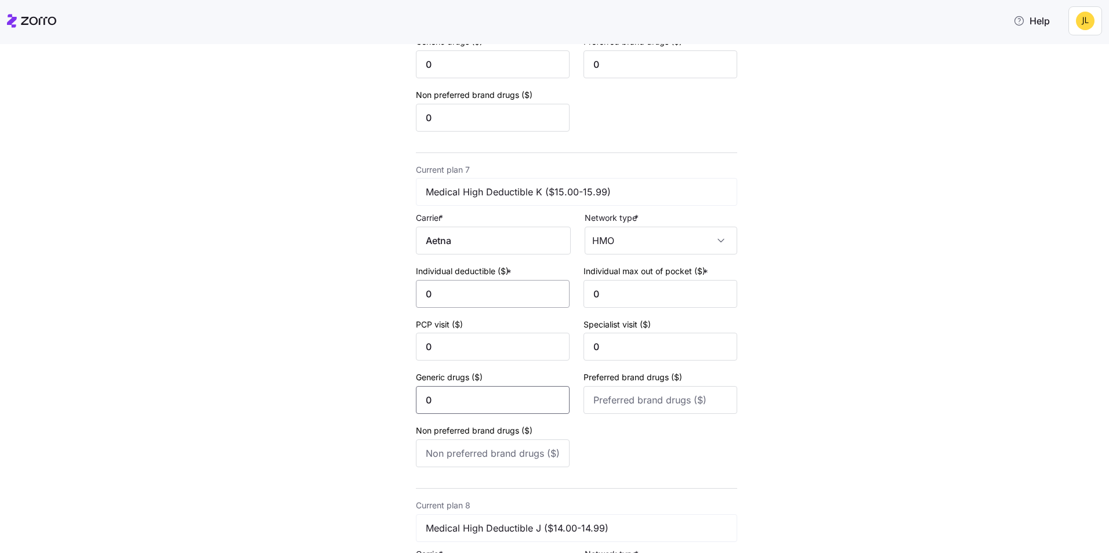
type input "0"
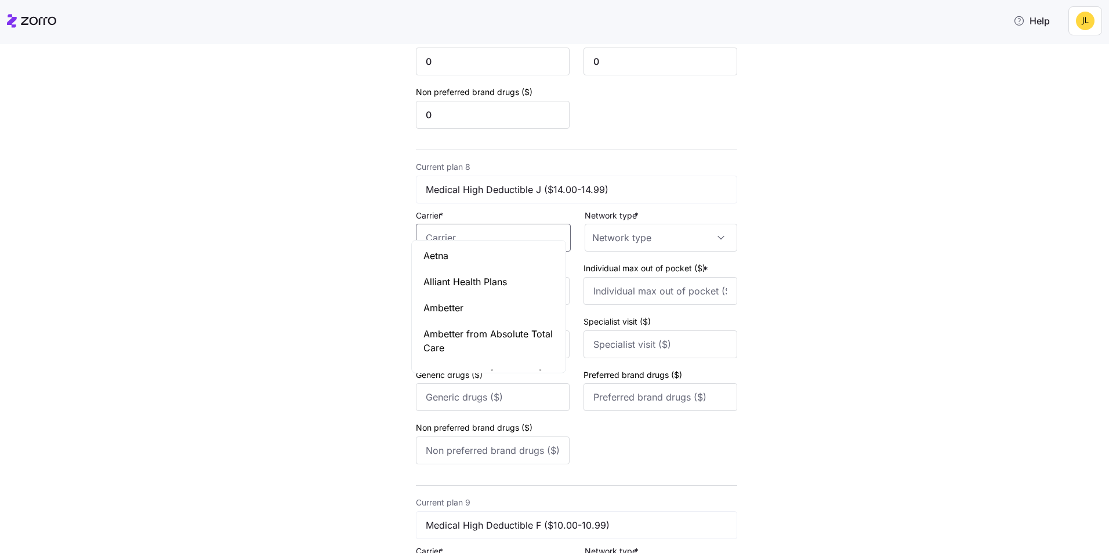
scroll to position [2395, 0]
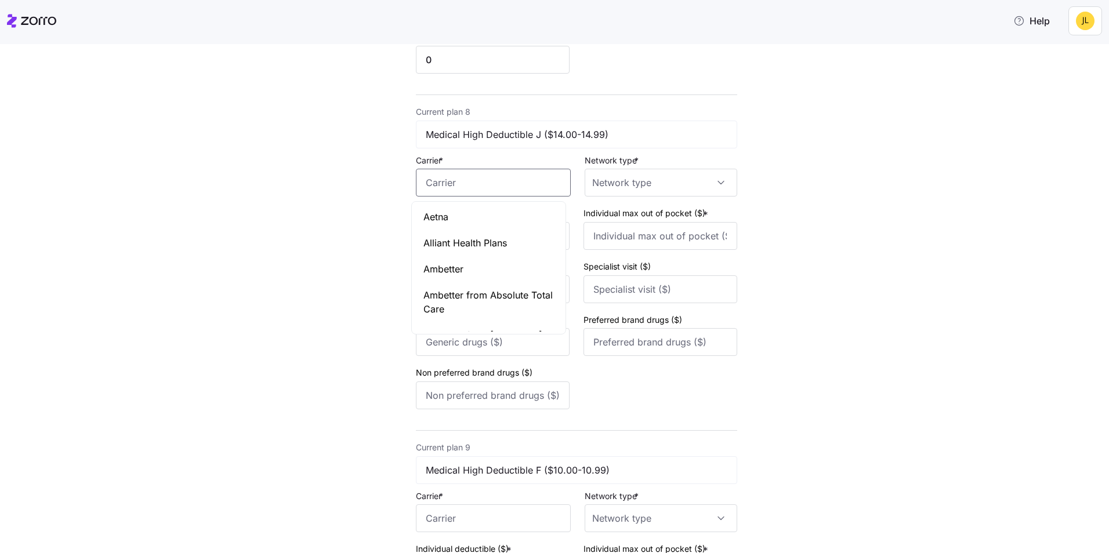
click at [468, 216] on div "Aetna" at bounding box center [488, 217] width 149 height 26
type input "Aetna"
click at [592, 190] on input "Network type *" at bounding box center [661, 183] width 153 height 28
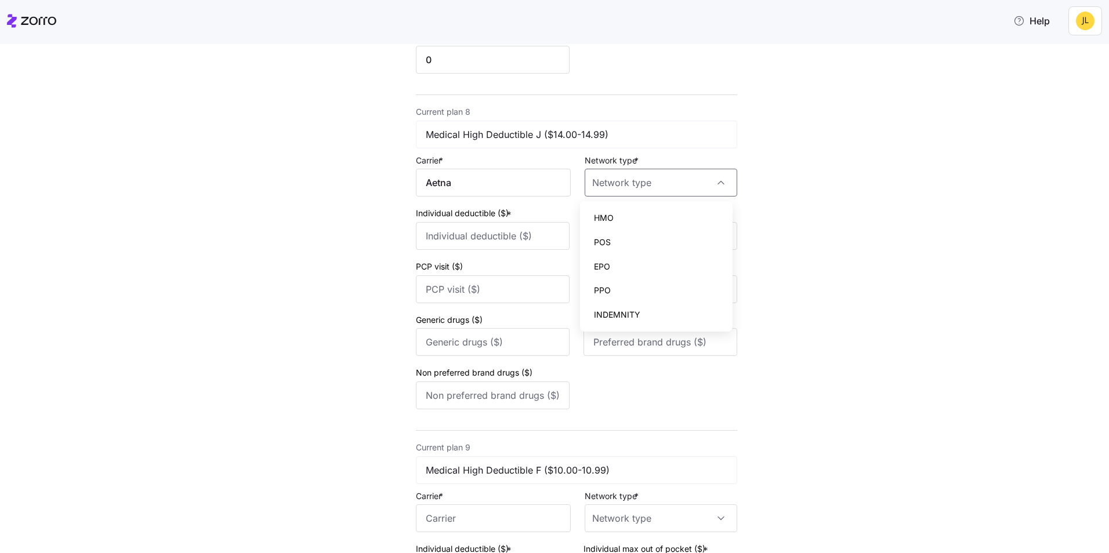
click at [606, 215] on span "HMO" at bounding box center [604, 218] width 20 height 13
type input "HMO"
click at [497, 238] on input "Individual deductible ($) *" at bounding box center [493, 236] width 154 height 28
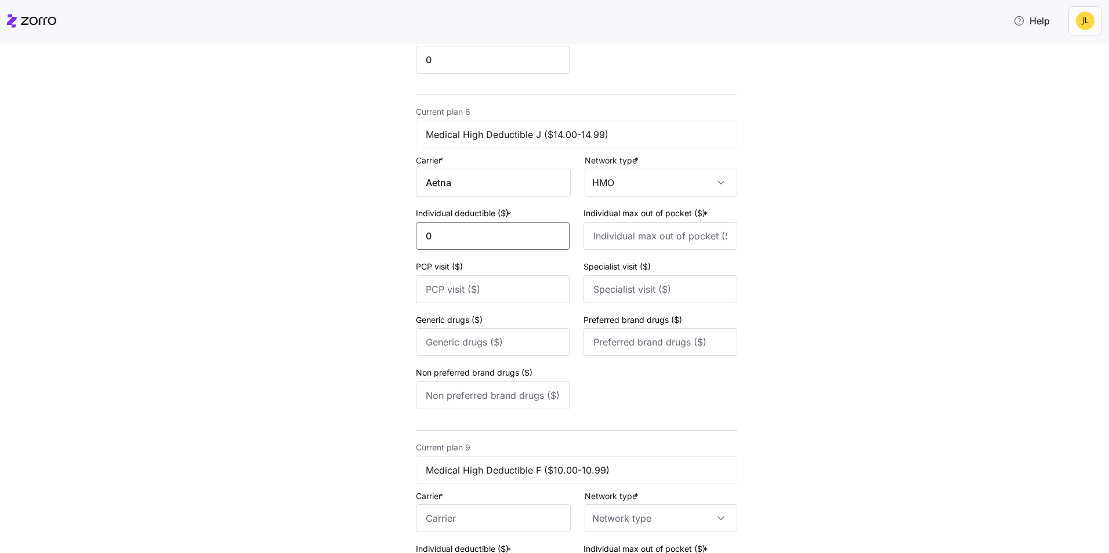
type input "0"
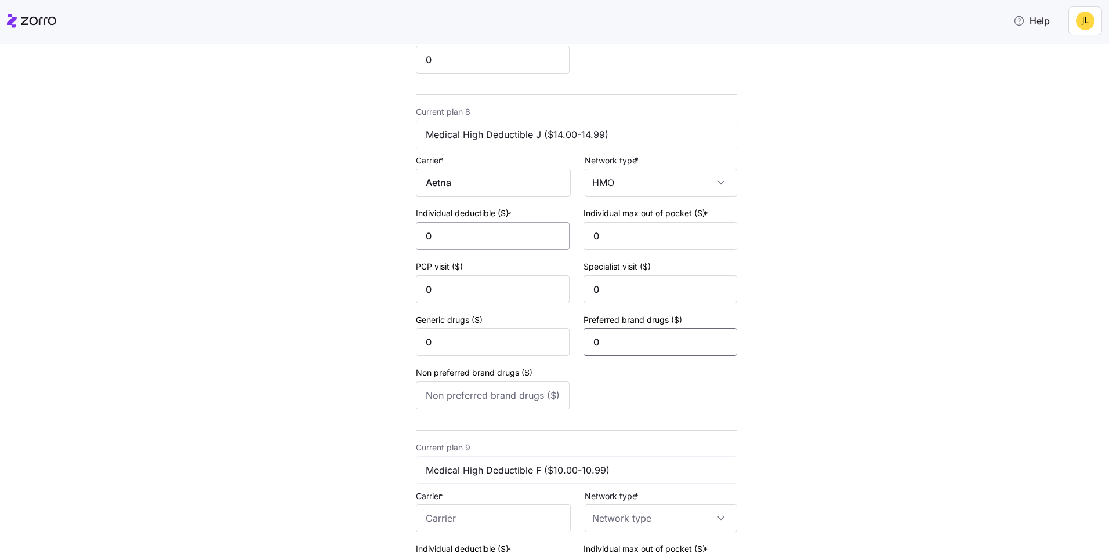
type input "0"
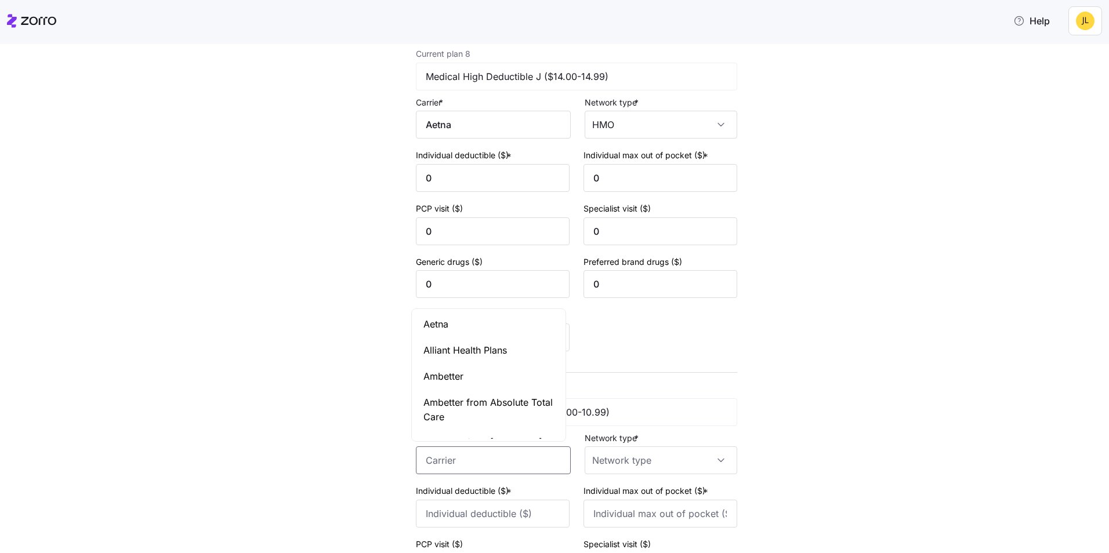
click at [458, 327] on div "Aetna" at bounding box center [488, 325] width 149 height 26
type input "Aetna"
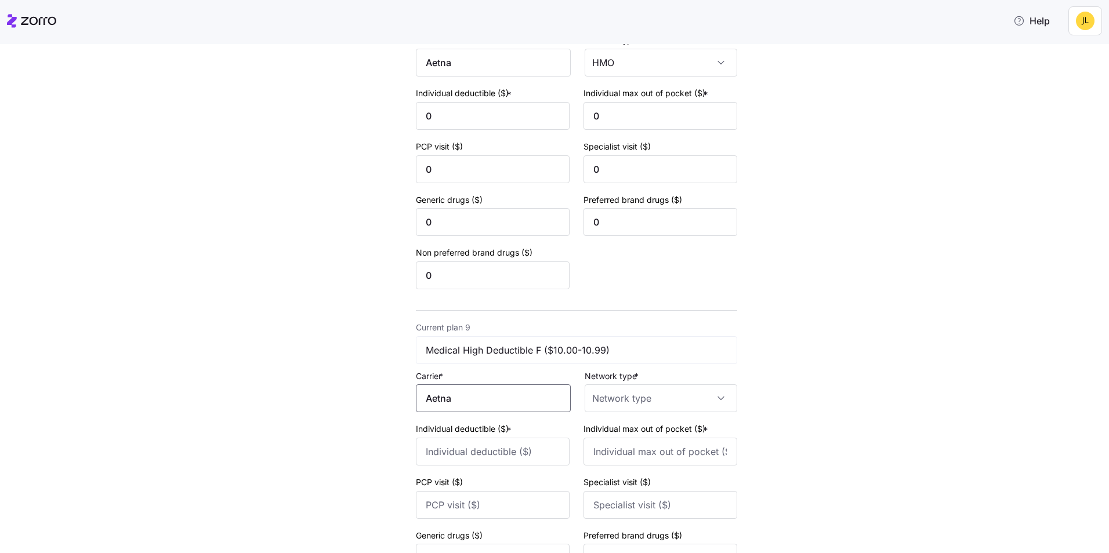
scroll to position [2569, 0]
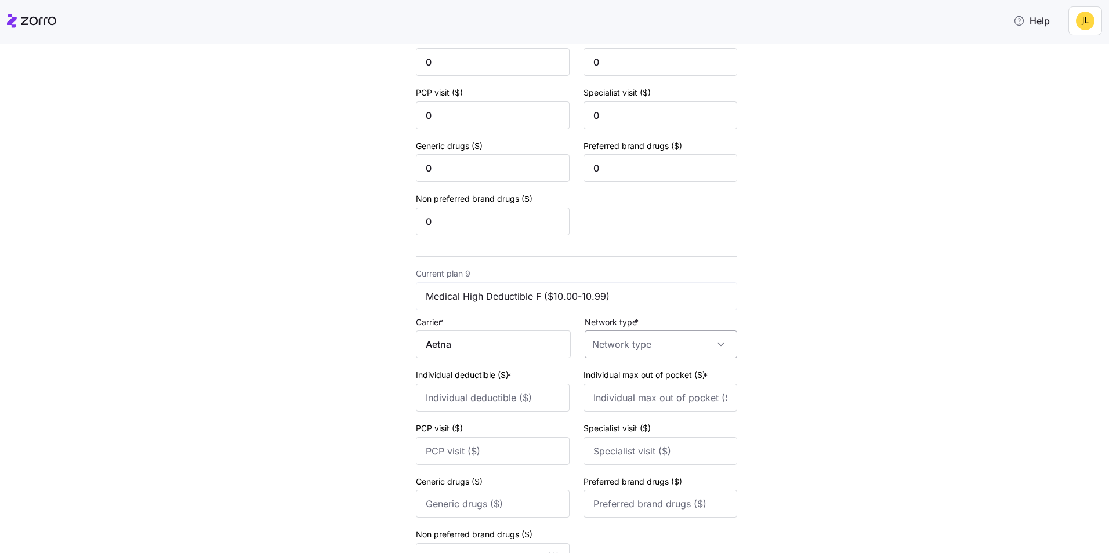
click at [631, 352] on input "Network type *" at bounding box center [661, 345] width 153 height 28
click at [623, 377] on div "HMO" at bounding box center [656, 380] width 143 height 24
type input "HMO"
click at [524, 396] on input "Individual deductible ($) *" at bounding box center [493, 398] width 154 height 28
type input "0"
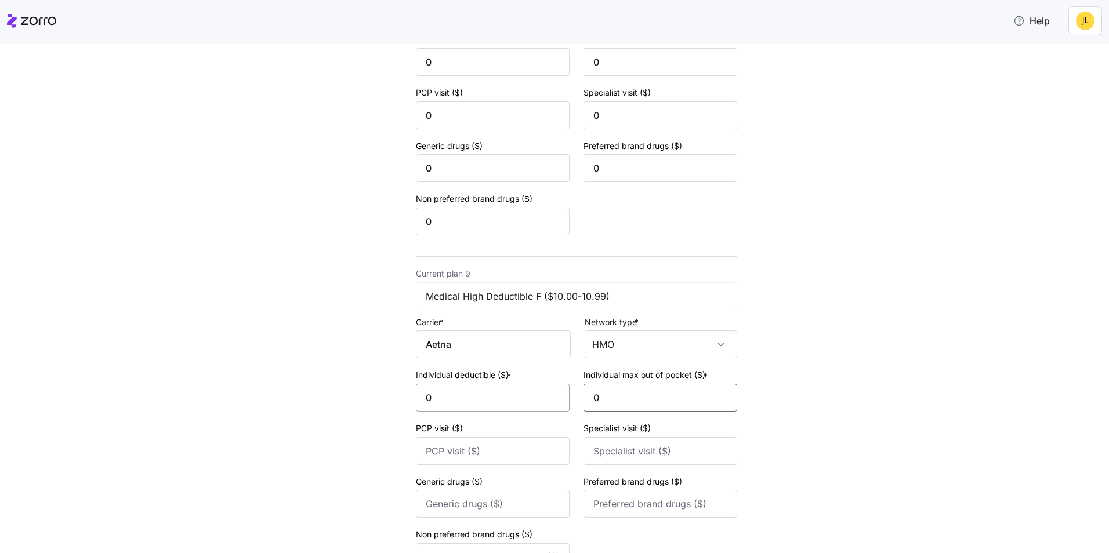
type input "0"
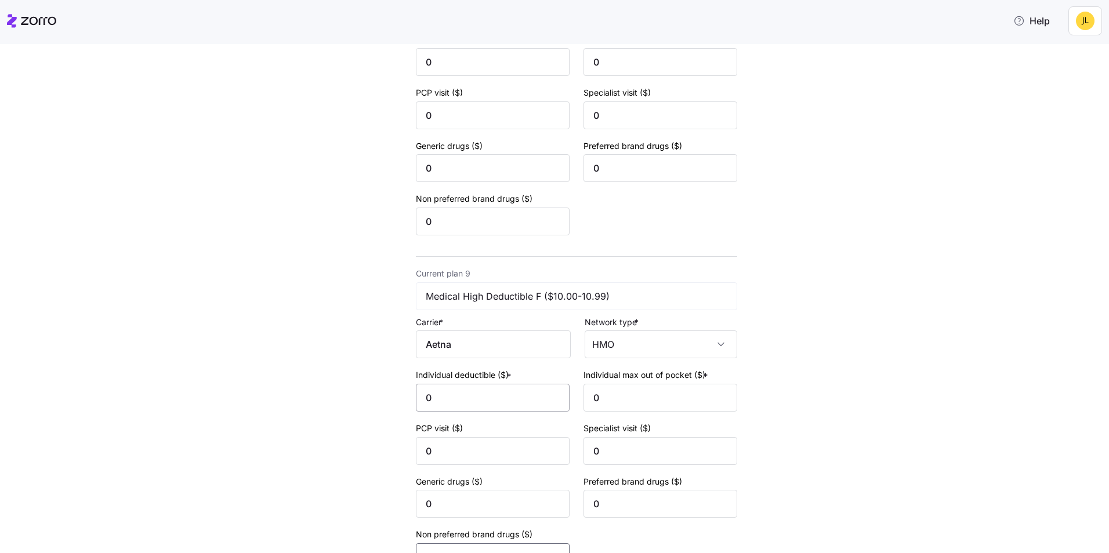
type input "0"
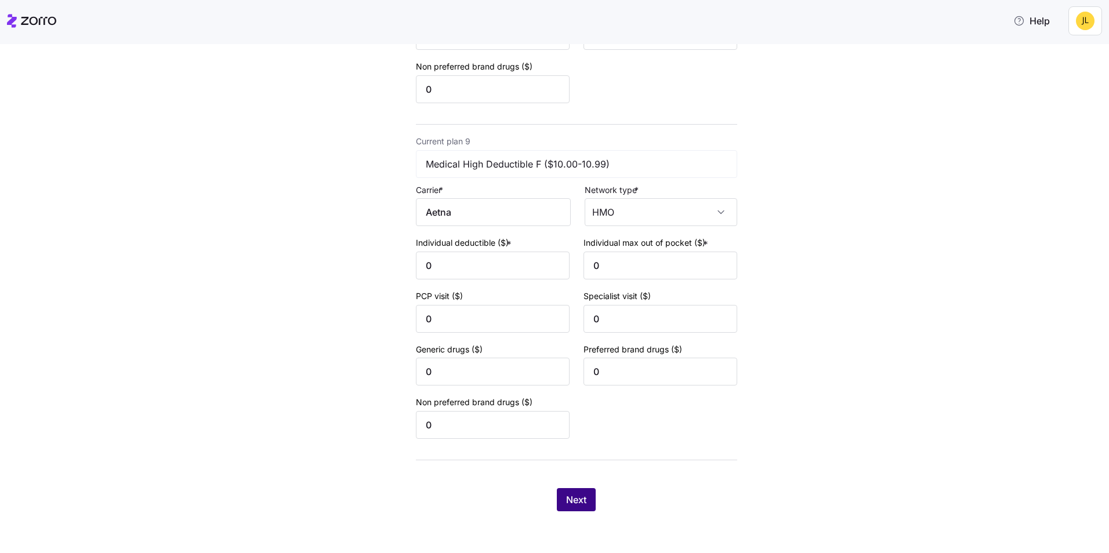
click at [573, 490] on button "Next" at bounding box center [576, 499] width 39 height 23
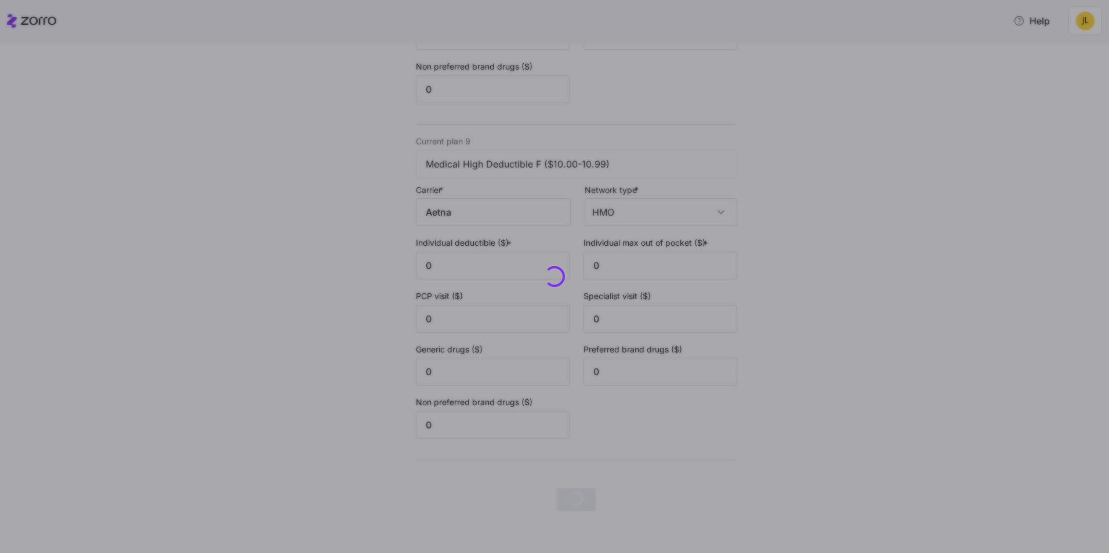
scroll to position [0, 0]
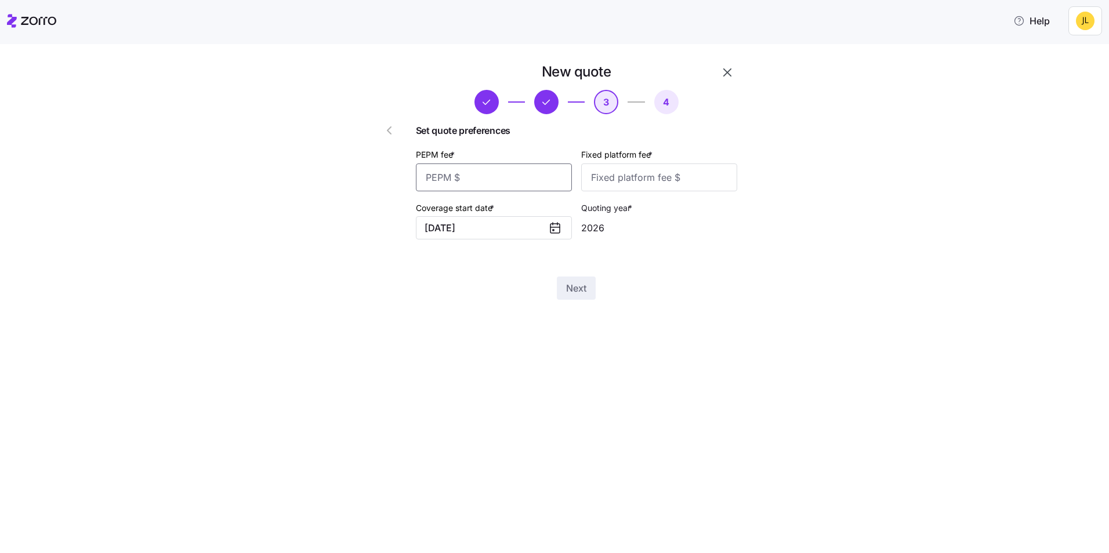
click at [493, 184] on input "PEPM fee *" at bounding box center [494, 178] width 156 height 28
type input "55"
type input "100"
drag, startPoint x: 652, startPoint y: 345, endPoint x: 596, endPoint y: 326, distance: 58.9
click at [651, 345] on div "New quote 3 4 Set quote preferences PEPM fee * 55 Fixed platform fee * 100 Cove…" at bounding box center [554, 298] width 1109 height 509
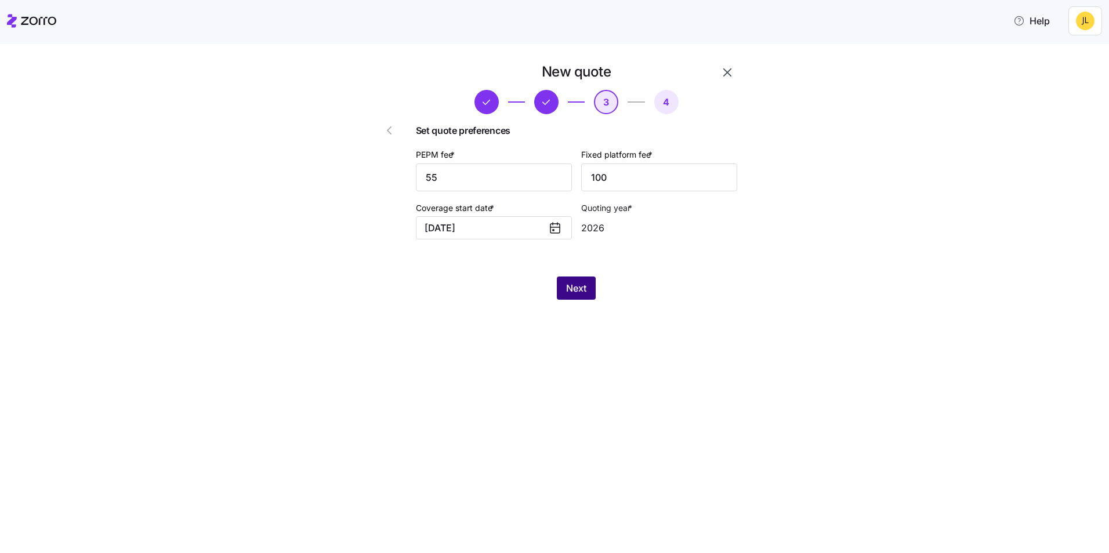
click at [582, 289] on span "Next" at bounding box center [576, 288] width 20 height 14
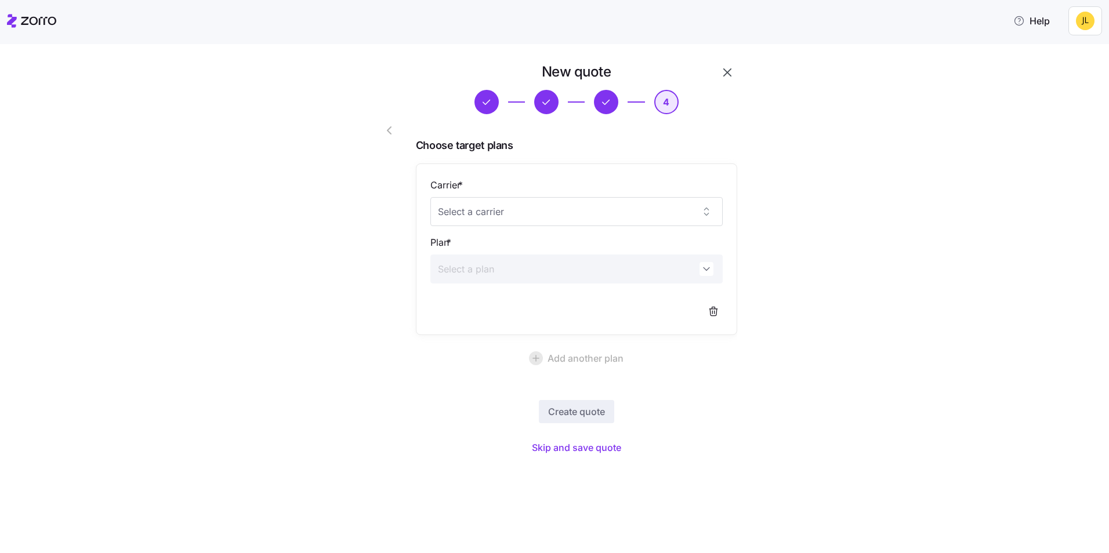
click at [392, 128] on icon "button" at bounding box center [389, 131] width 14 height 14
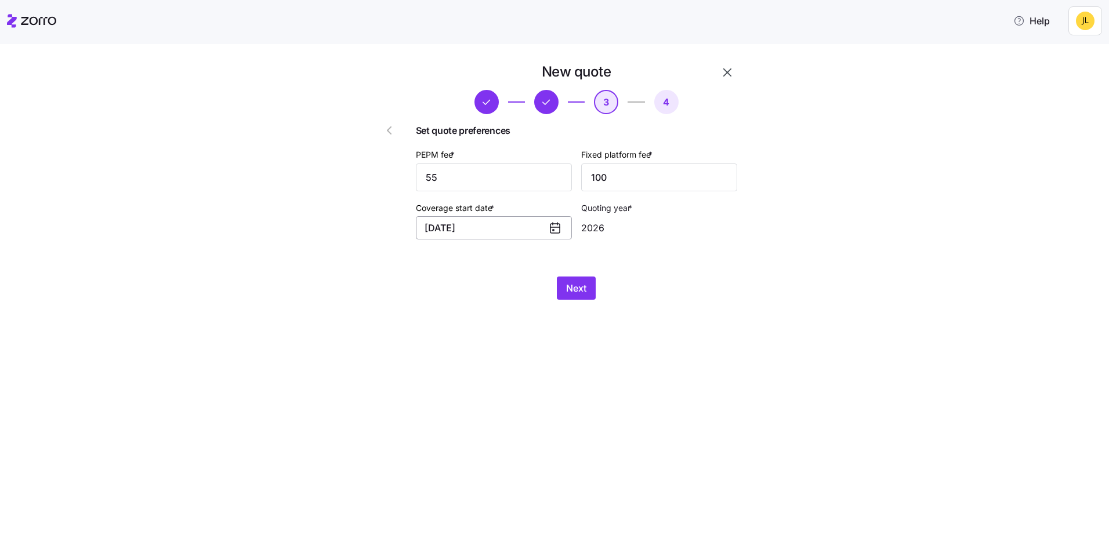
click at [527, 228] on button "[DATE]" at bounding box center [494, 227] width 156 height 23
click at [524, 319] on button "May" at bounding box center [524, 318] width 58 height 24
click at [575, 292] on span "Next" at bounding box center [576, 288] width 20 height 14
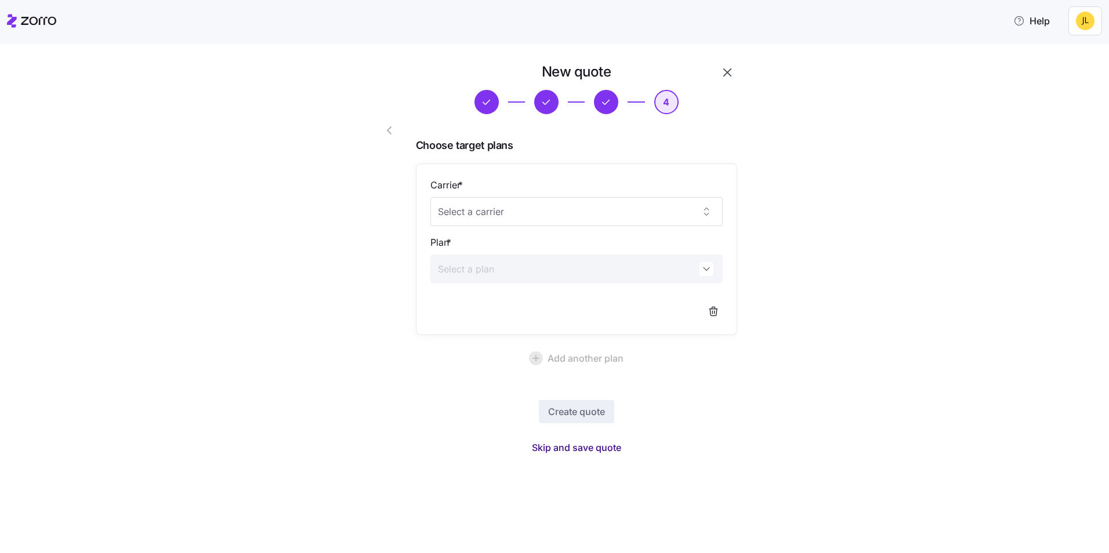
click at [607, 450] on span "Skip and save quote" at bounding box center [576, 448] width 89 height 14
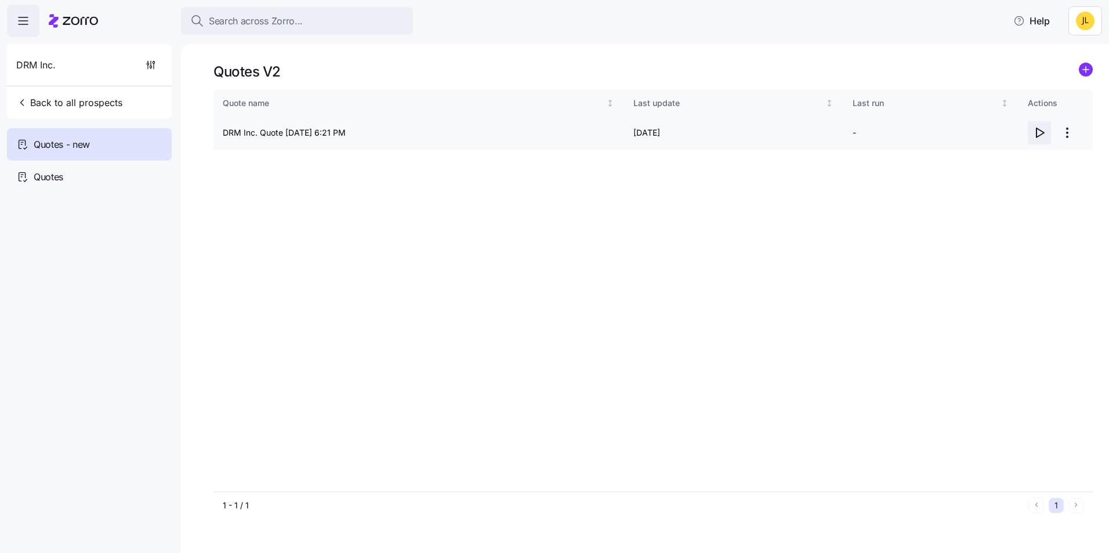
click at [1038, 135] on icon "button" at bounding box center [1040, 133] width 14 height 14
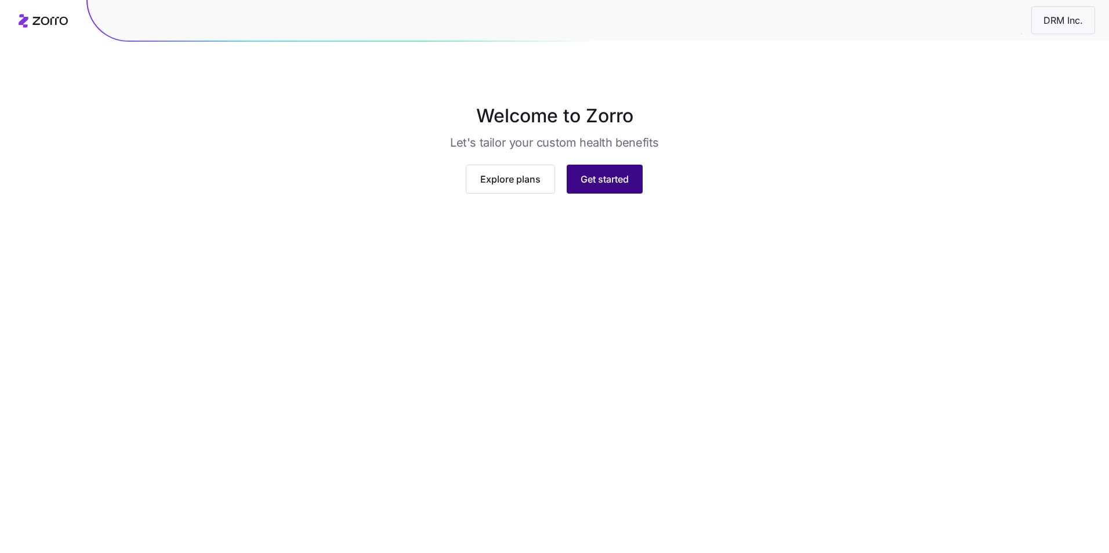
click at [614, 194] on button "Get started" at bounding box center [605, 179] width 76 height 29
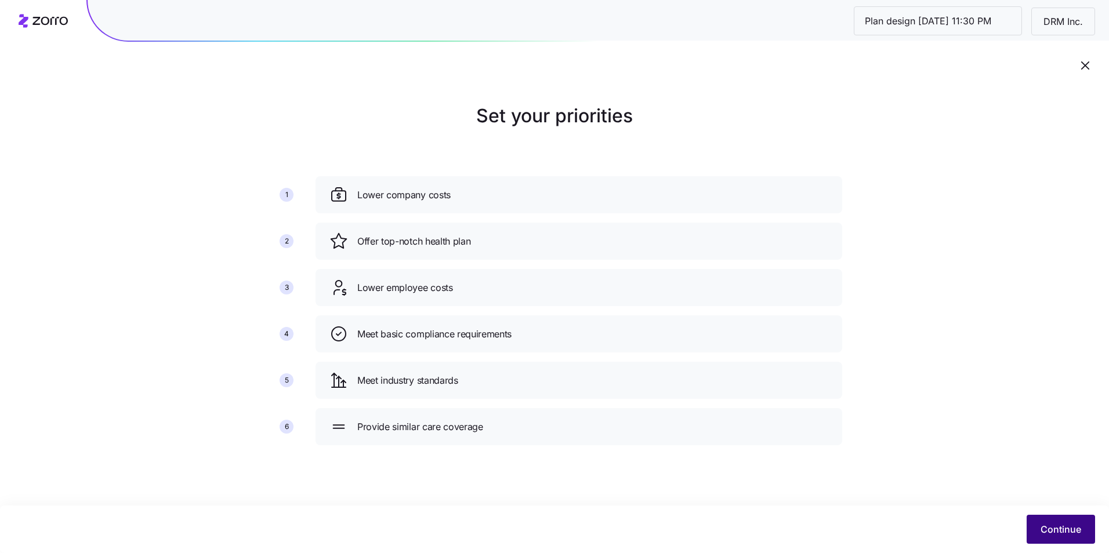
click at [1038, 526] on button "Continue" at bounding box center [1061, 529] width 68 height 29
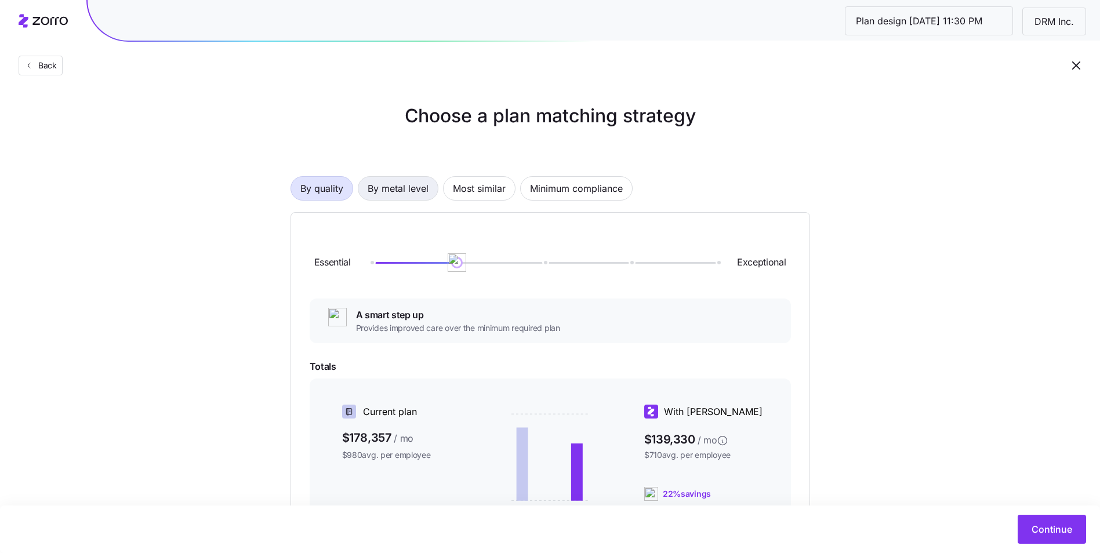
click at [394, 182] on span "By metal level" at bounding box center [398, 188] width 61 height 23
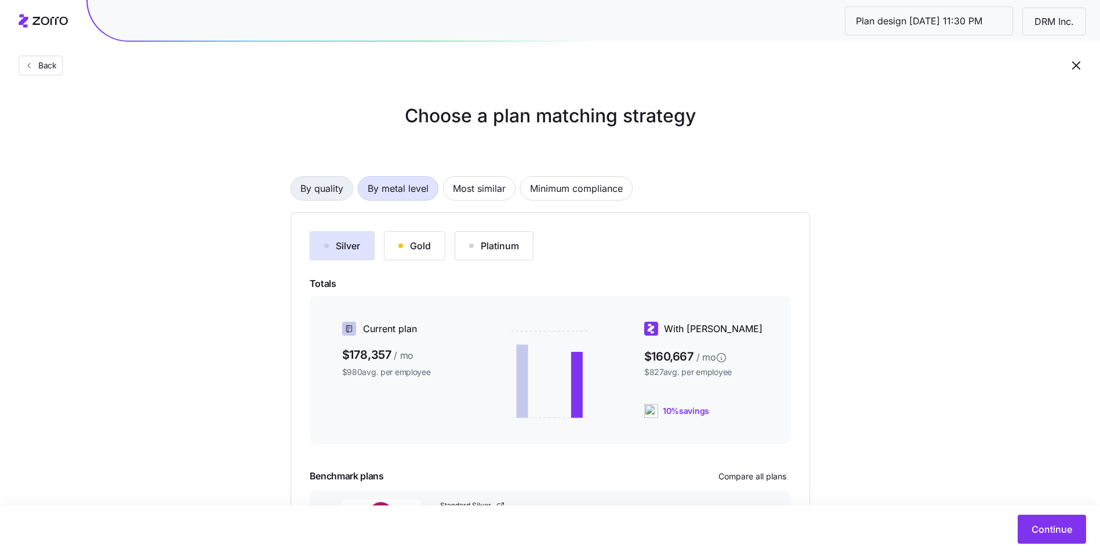
click at [332, 194] on span "By quality" at bounding box center [321, 188] width 43 height 23
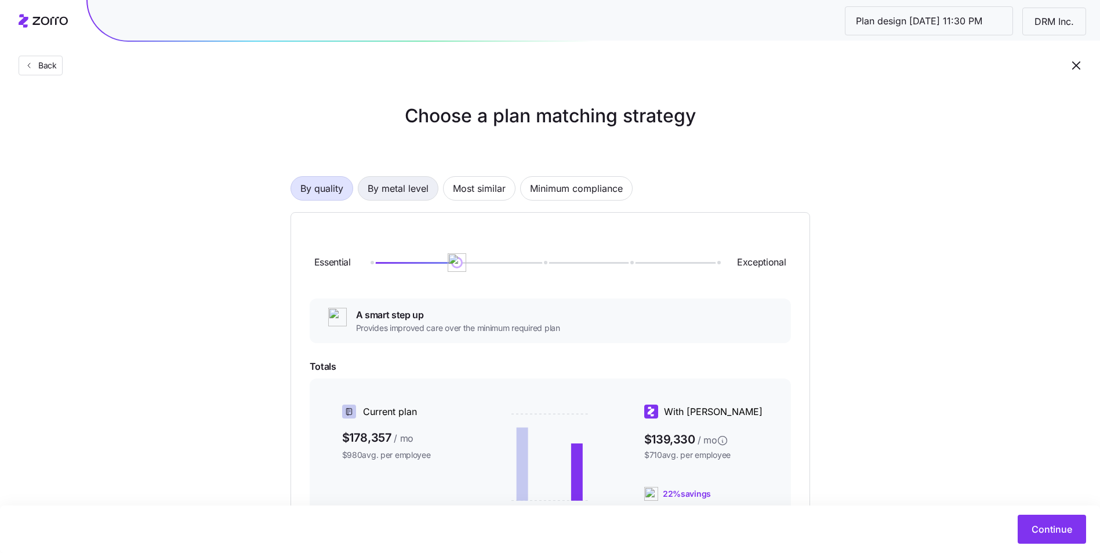
click at [389, 195] on span "By metal level" at bounding box center [398, 188] width 61 height 23
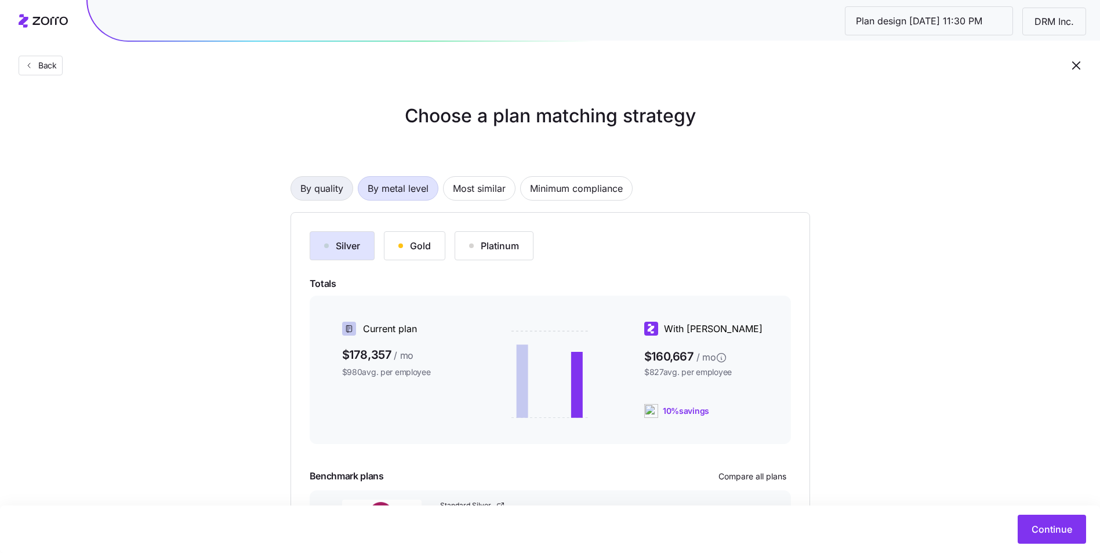
click at [336, 193] on span "By quality" at bounding box center [321, 188] width 43 height 23
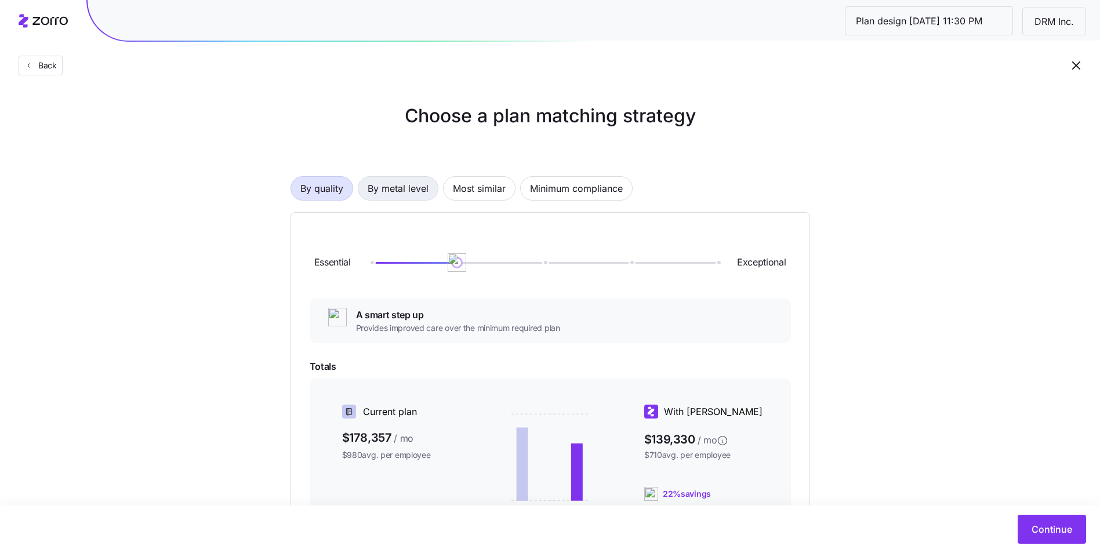
click at [387, 191] on span "By metal level" at bounding box center [398, 188] width 61 height 23
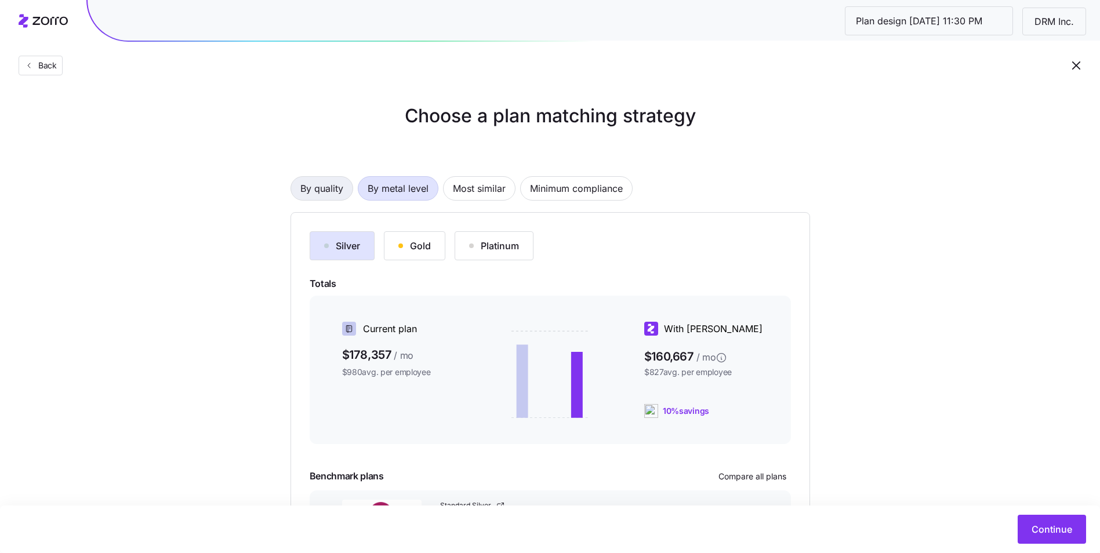
click at [326, 190] on span "By quality" at bounding box center [321, 188] width 43 height 23
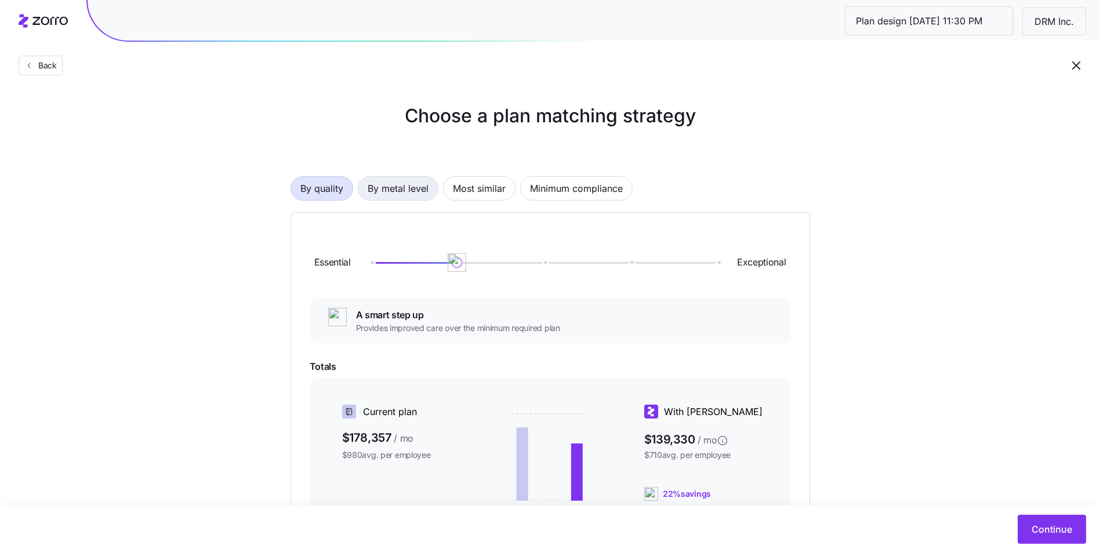
click at [391, 197] on span "By metal level" at bounding box center [398, 188] width 61 height 23
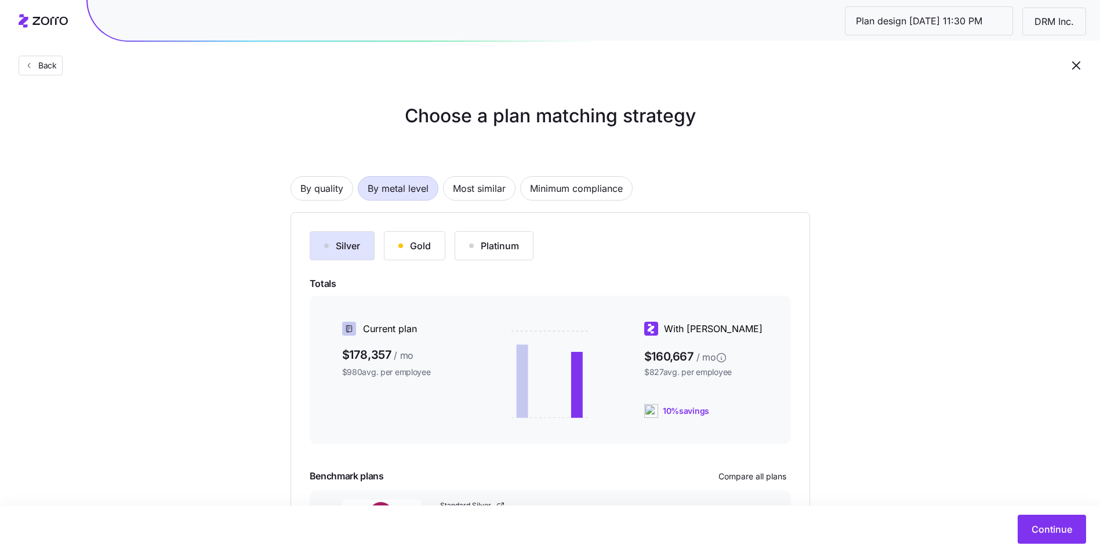
click at [422, 247] on div "Gold" at bounding box center [415, 246] width 32 height 14
click at [357, 248] on div "Silver" at bounding box center [342, 246] width 36 height 14
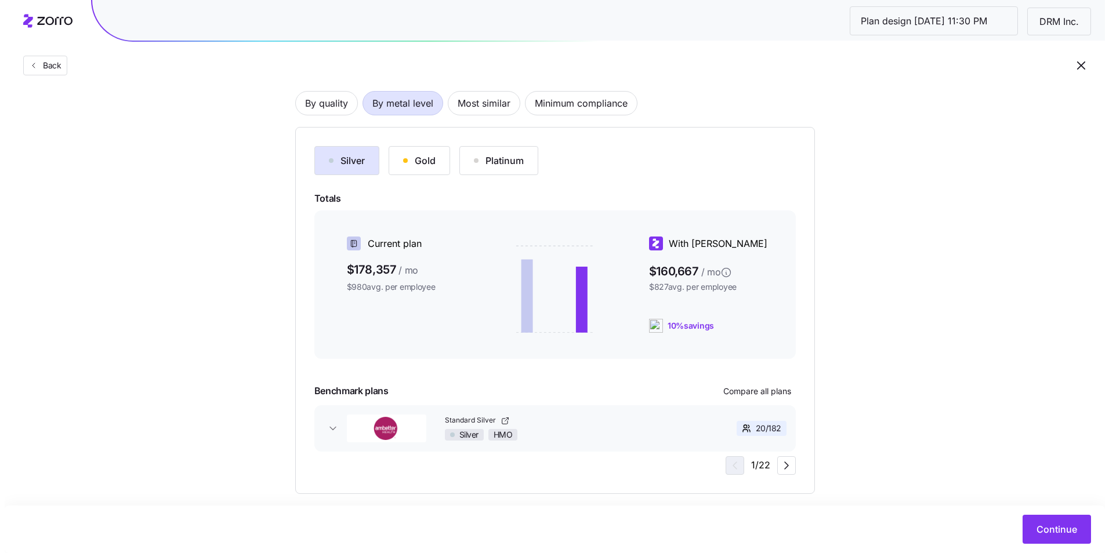
scroll to position [100, 0]
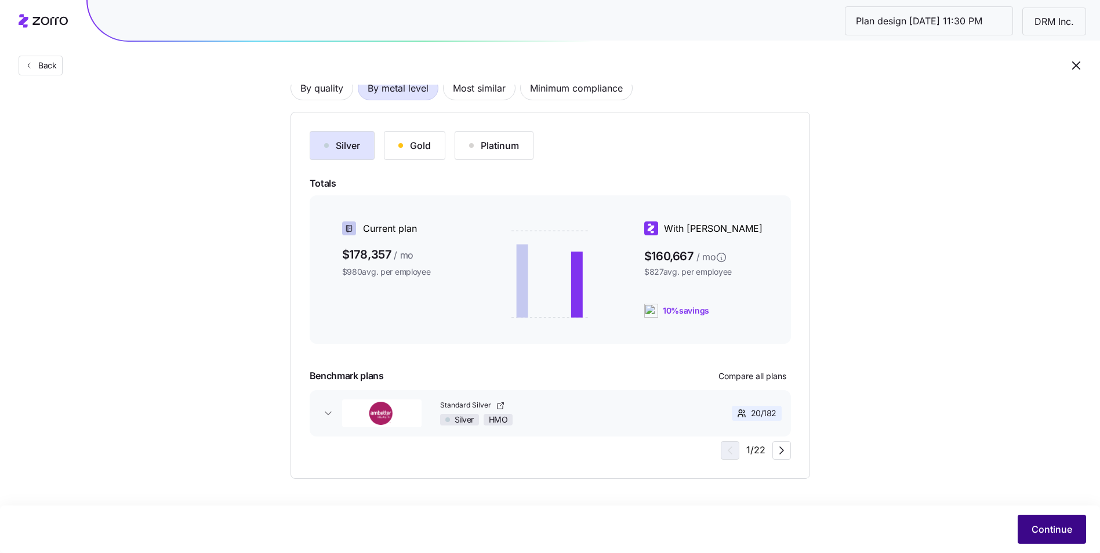
click at [1051, 523] on button "Continue" at bounding box center [1052, 529] width 68 height 29
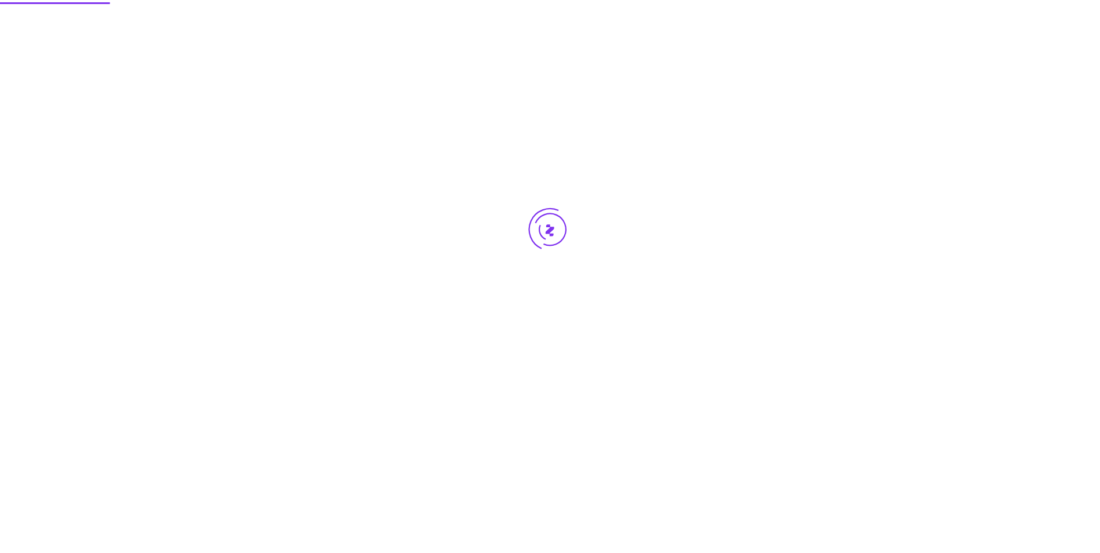
scroll to position [0, 0]
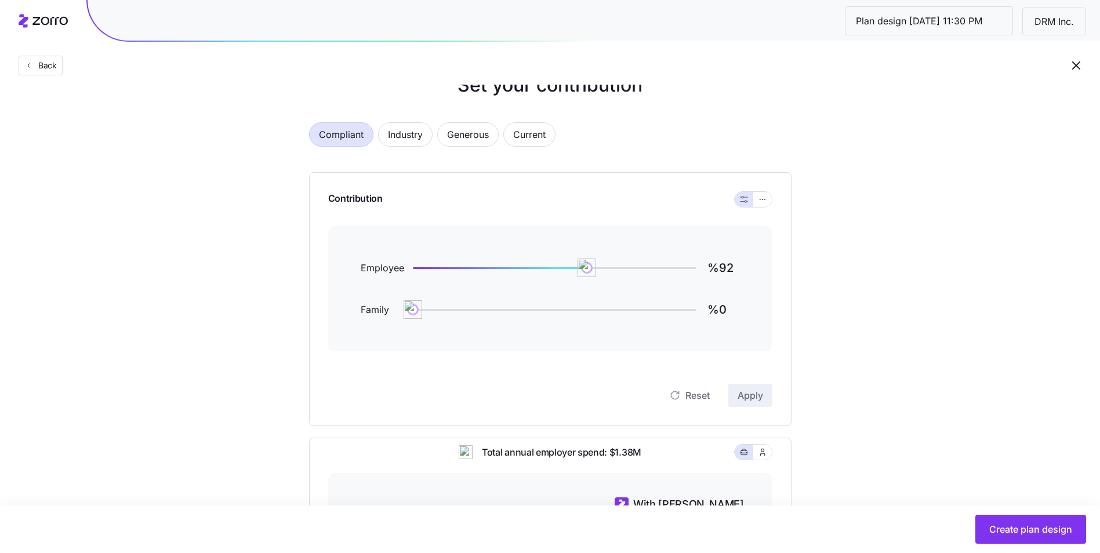
scroll to position [58, 0]
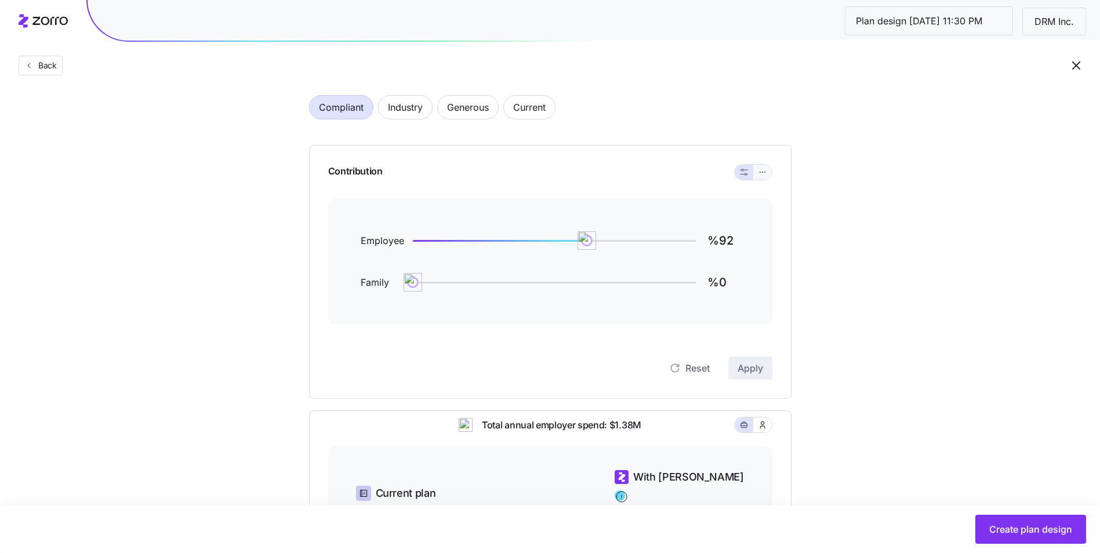
click at [767, 169] on button "button" at bounding box center [762, 172] width 9 height 9
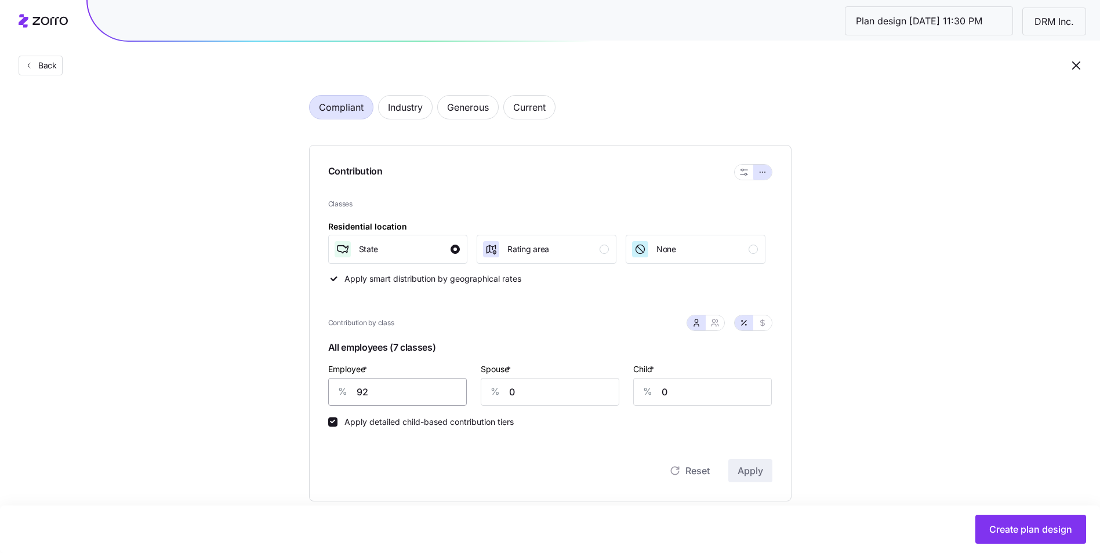
scroll to position [116, 0]
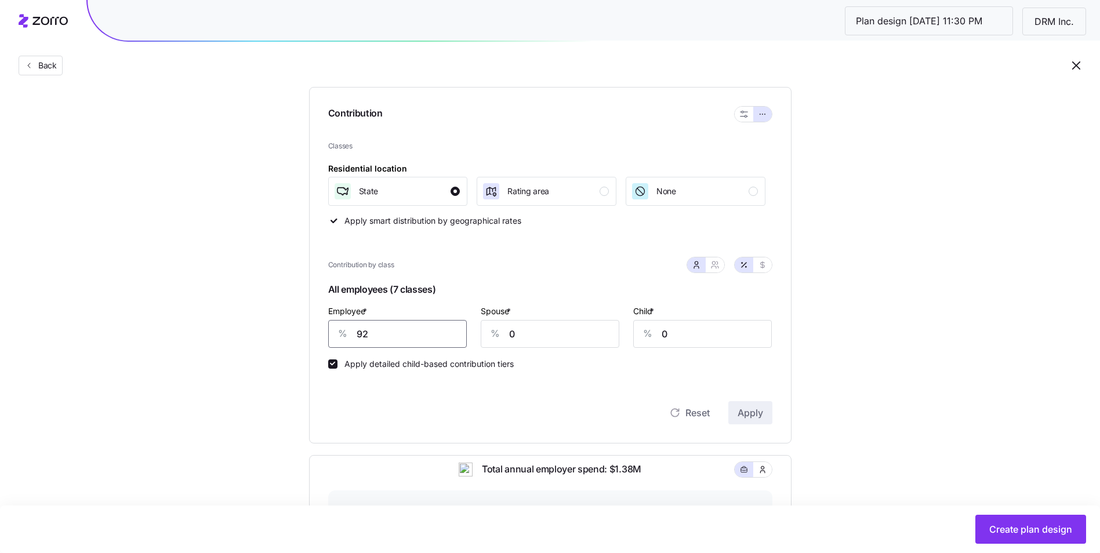
click at [379, 334] on input "92" at bounding box center [397, 334] width 139 height 28
type input "90"
type input "60"
click at [564, 191] on div "Rating area" at bounding box center [545, 191] width 127 height 19
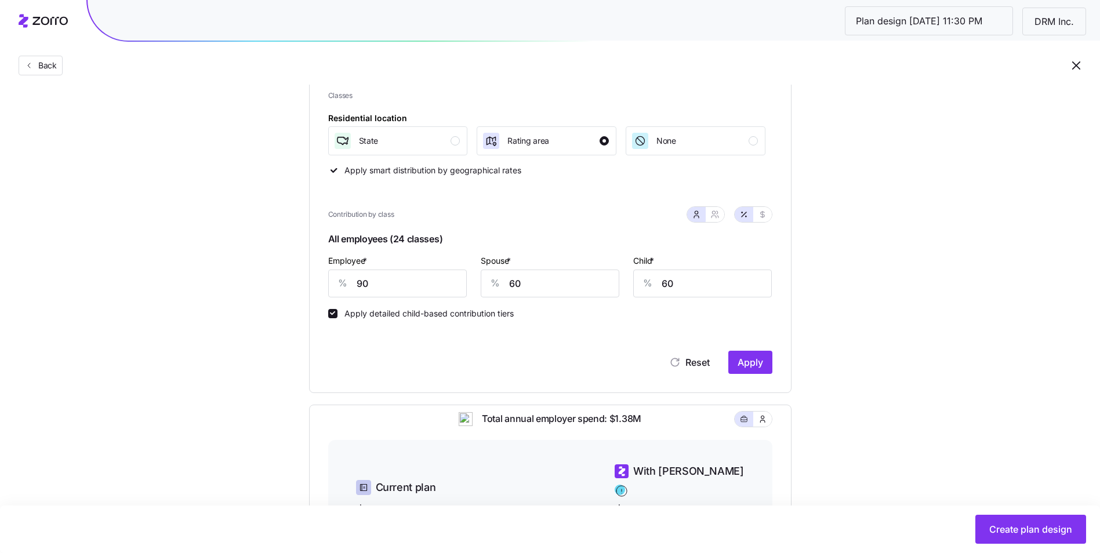
scroll to position [232, 0]
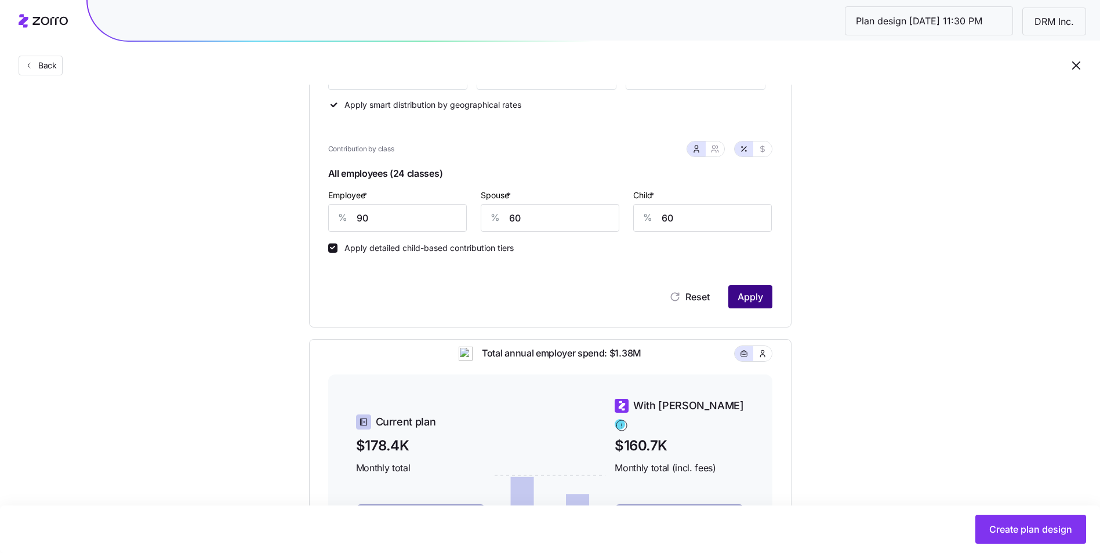
click at [755, 299] on span "Apply" at bounding box center [751, 297] width 26 height 14
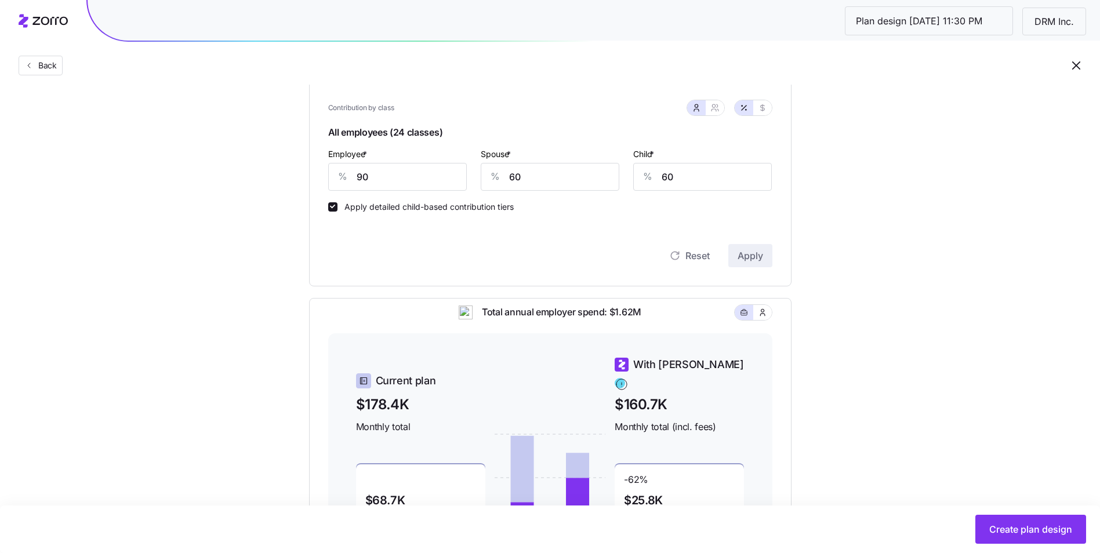
scroll to position [201, 0]
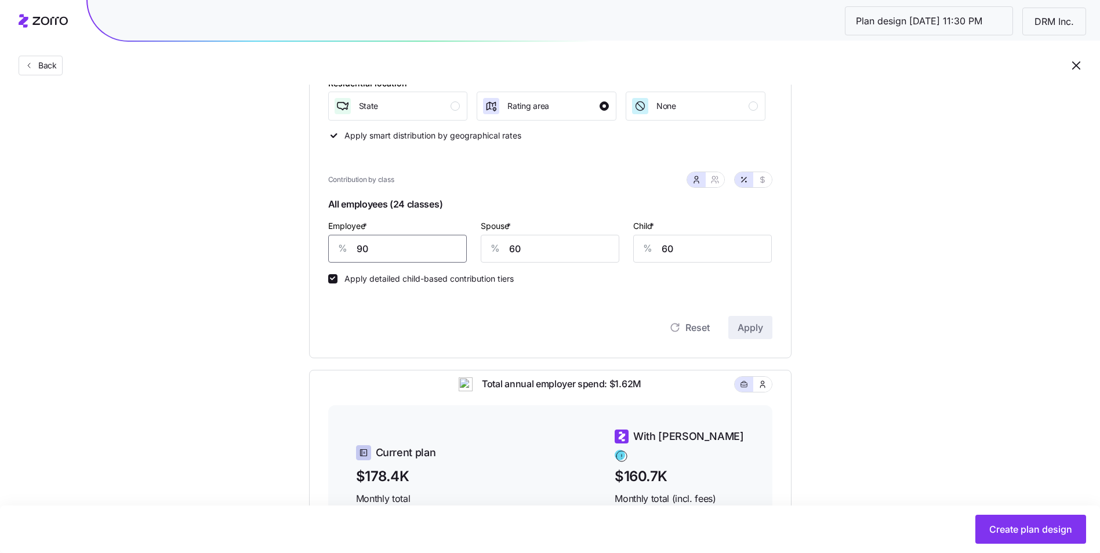
click at [365, 248] on input "90" at bounding box center [397, 249] width 139 height 28
click at [385, 249] on input "850" at bounding box center [397, 249] width 139 height 28
type input "85"
type input "50"
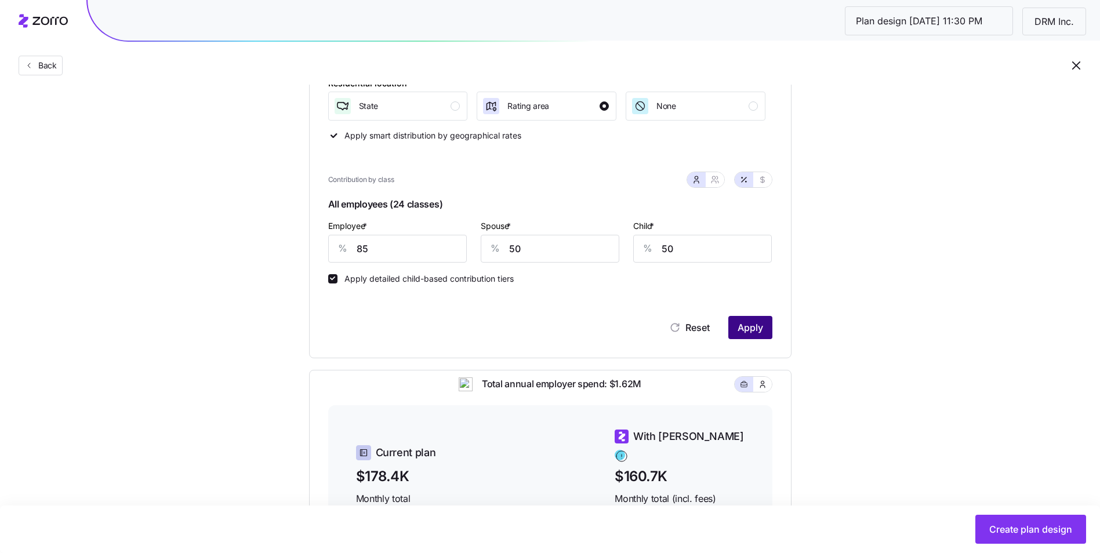
click at [755, 327] on span "Apply" at bounding box center [751, 328] width 26 height 14
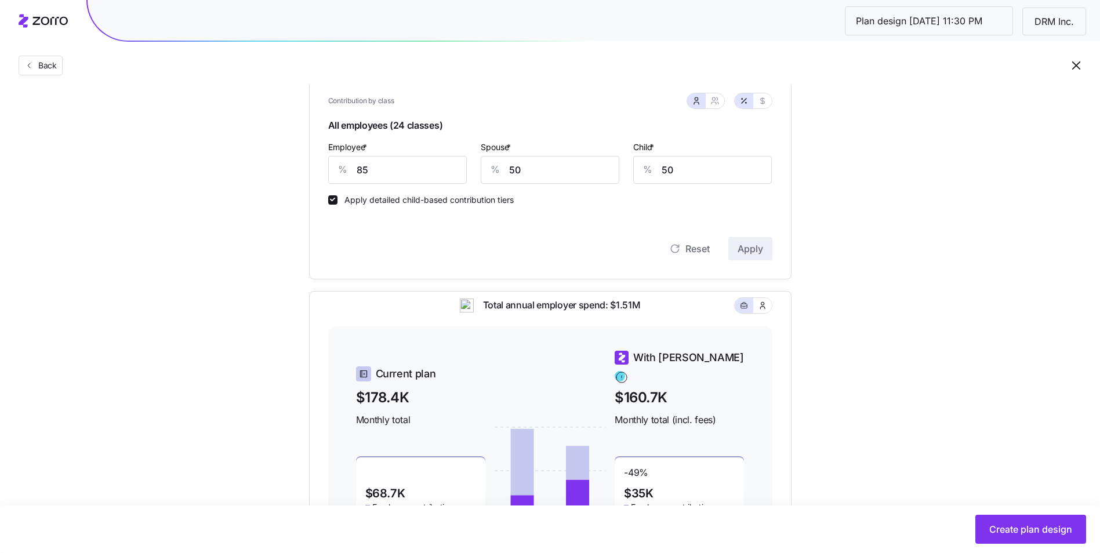
scroll to position [259, 0]
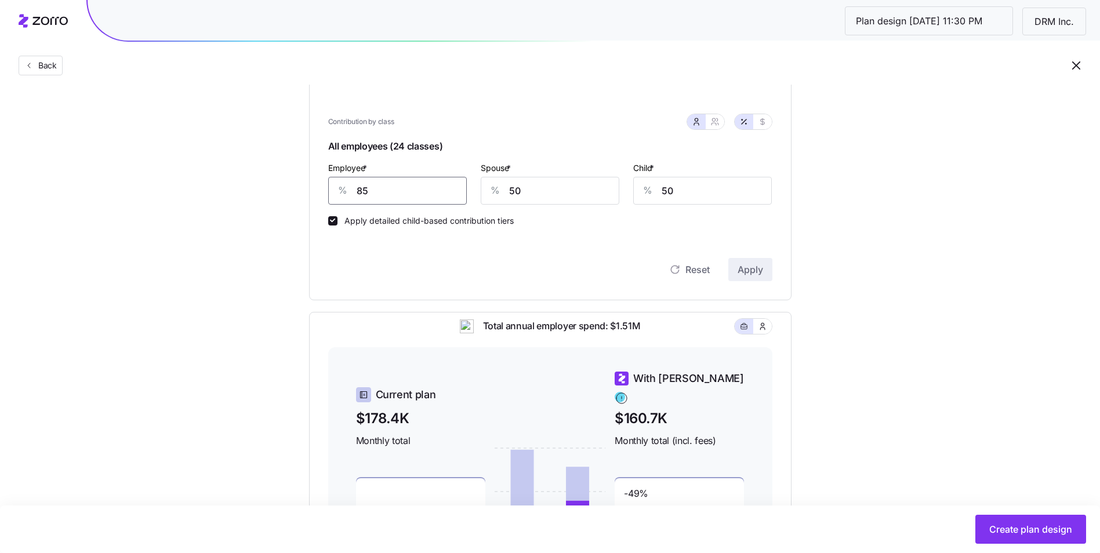
click at [372, 189] on input "85" at bounding box center [397, 191] width 139 height 28
type input "80"
type input "40"
click at [741, 267] on span "Apply" at bounding box center [751, 270] width 26 height 14
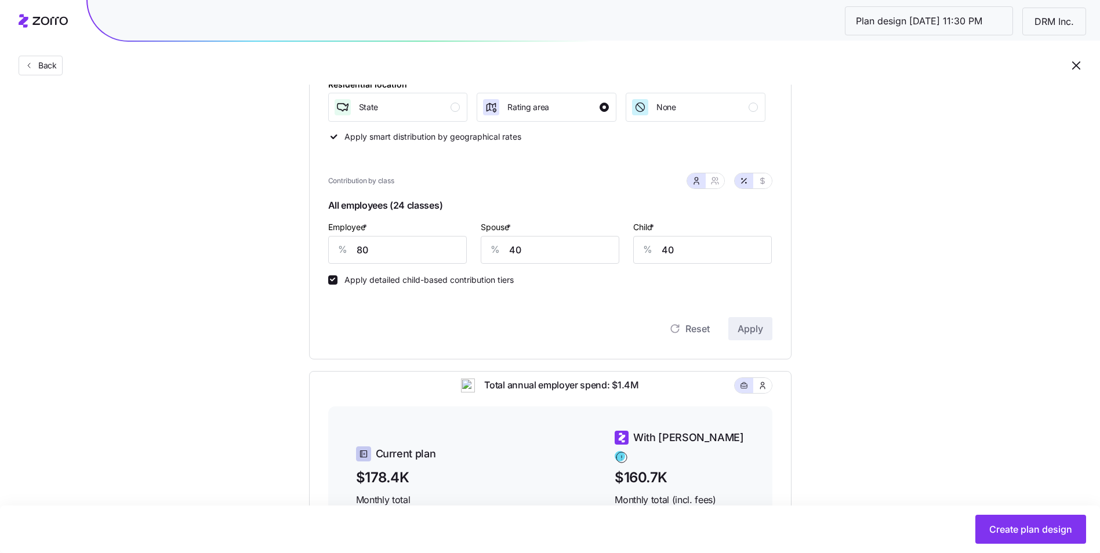
scroll to position [143, 0]
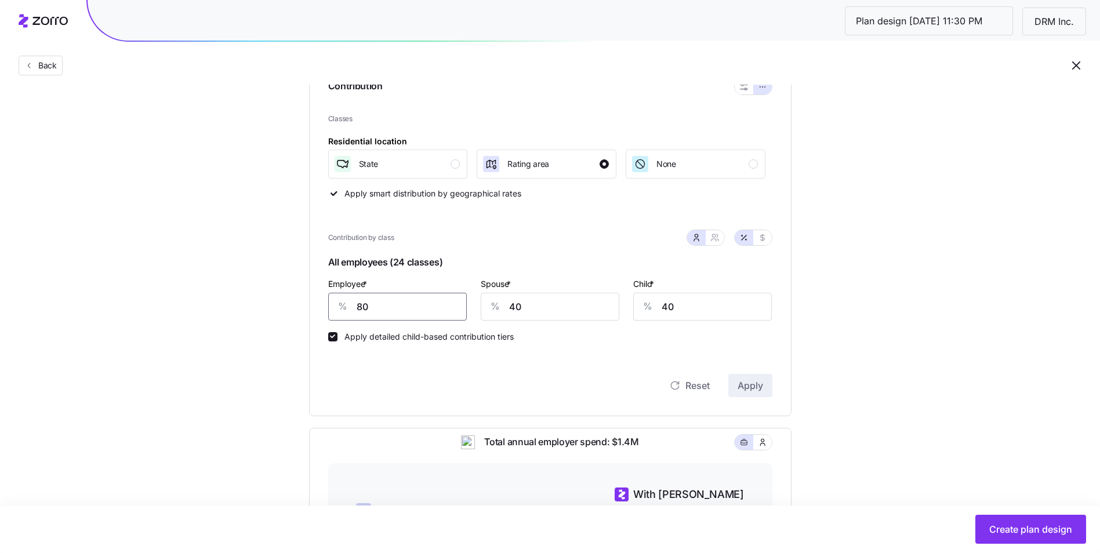
click at [382, 312] on input "80" at bounding box center [397, 307] width 139 height 28
drag, startPoint x: 379, startPoint y: 305, endPoint x: 348, endPoint y: 307, distance: 30.9
click at [346, 306] on div "% 80" at bounding box center [397, 307] width 139 height 28
type input "75"
click at [542, 310] on input "40" at bounding box center [550, 307] width 139 height 28
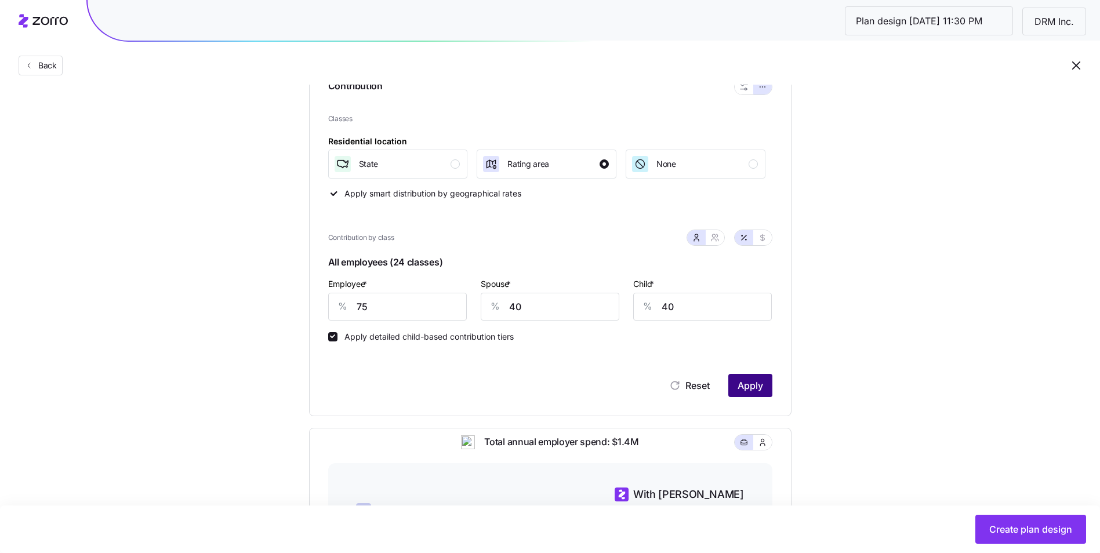
click at [747, 381] on span "Apply" at bounding box center [751, 386] width 26 height 14
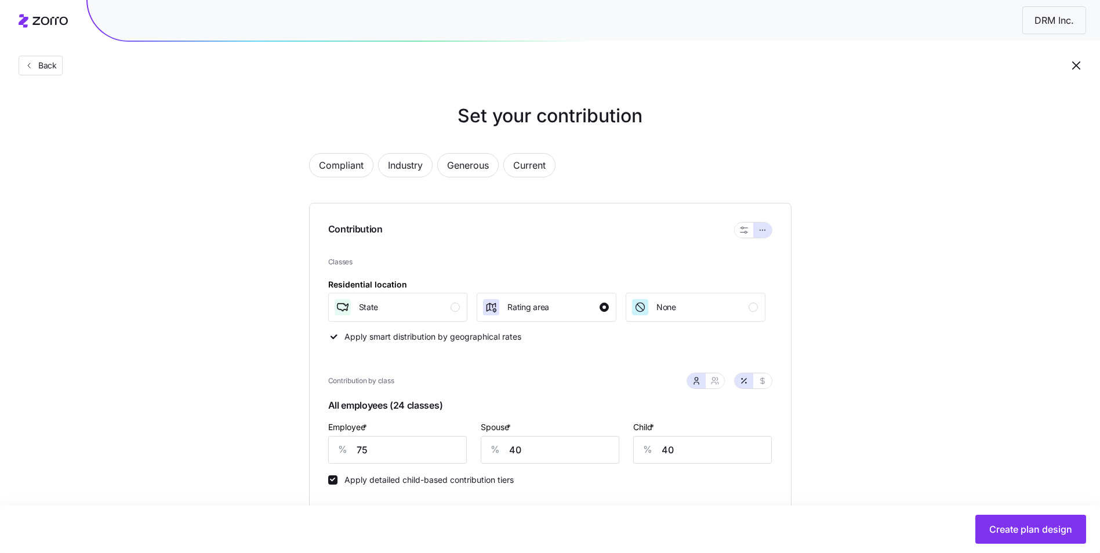
scroll to position [81, 0]
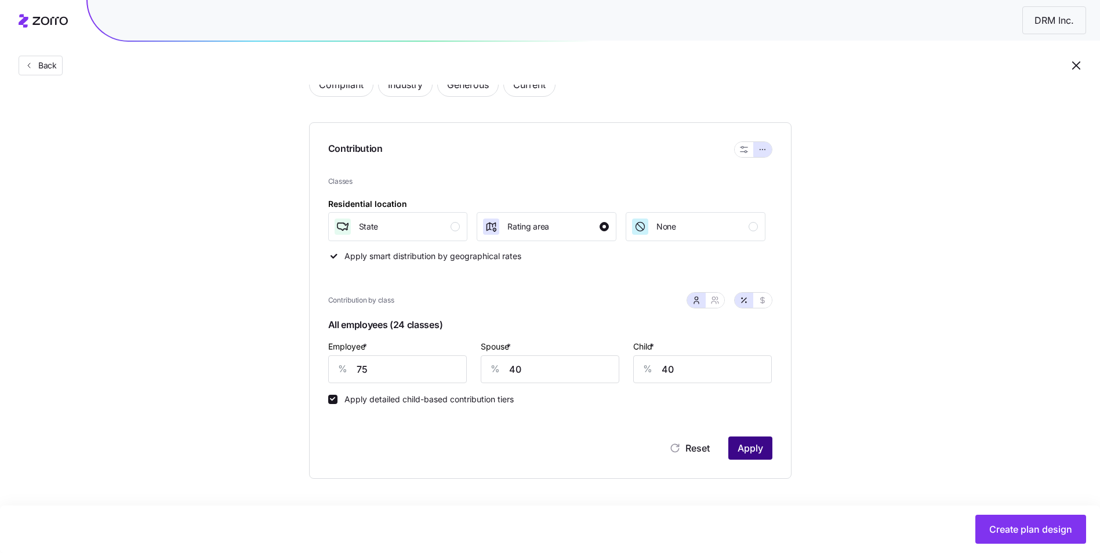
click at [759, 448] on span "Apply" at bounding box center [751, 448] width 26 height 14
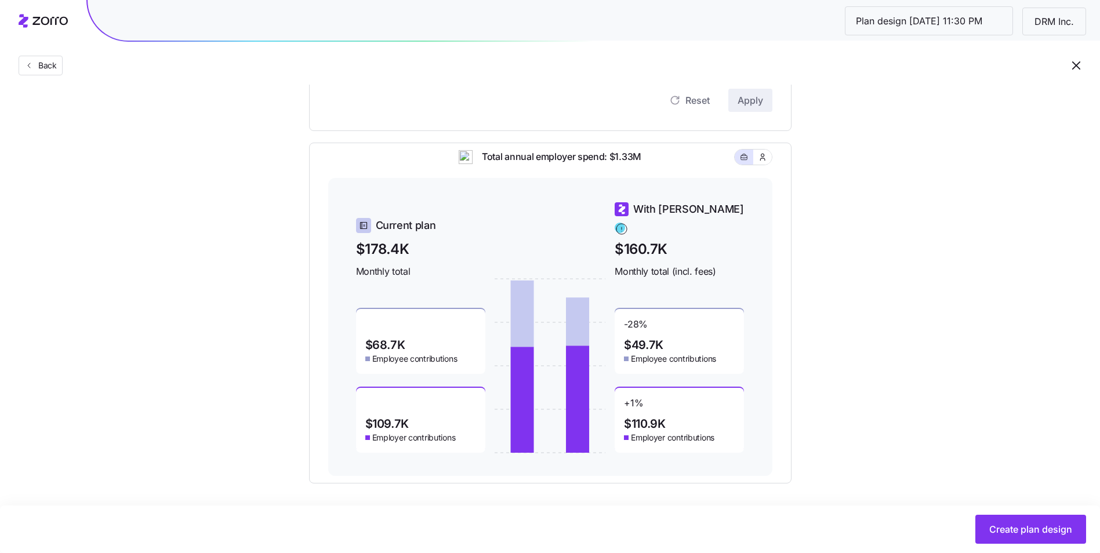
scroll to position [433, 0]
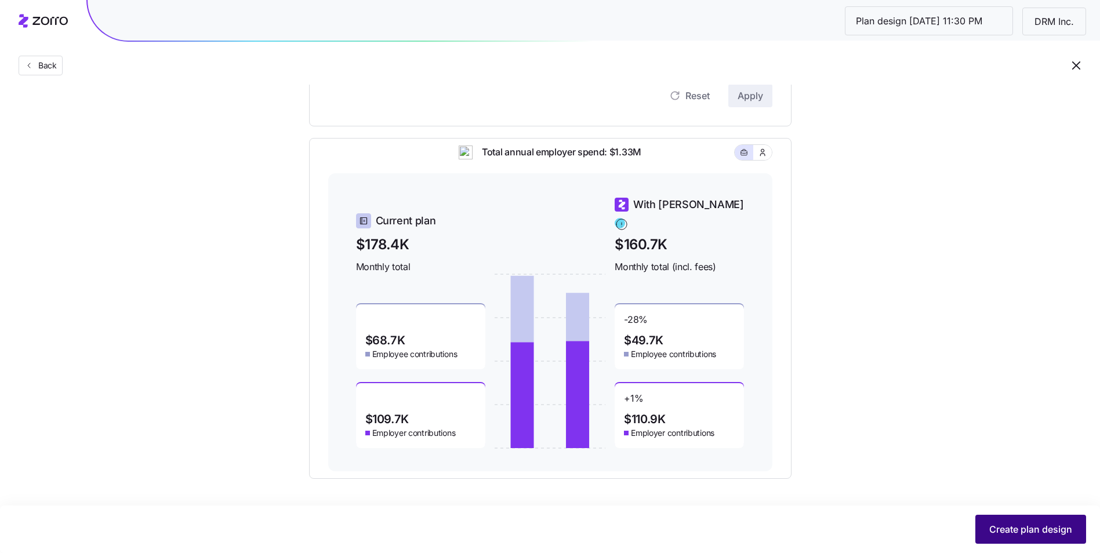
click at [1035, 527] on span "Create plan design" at bounding box center [1031, 530] width 83 height 14
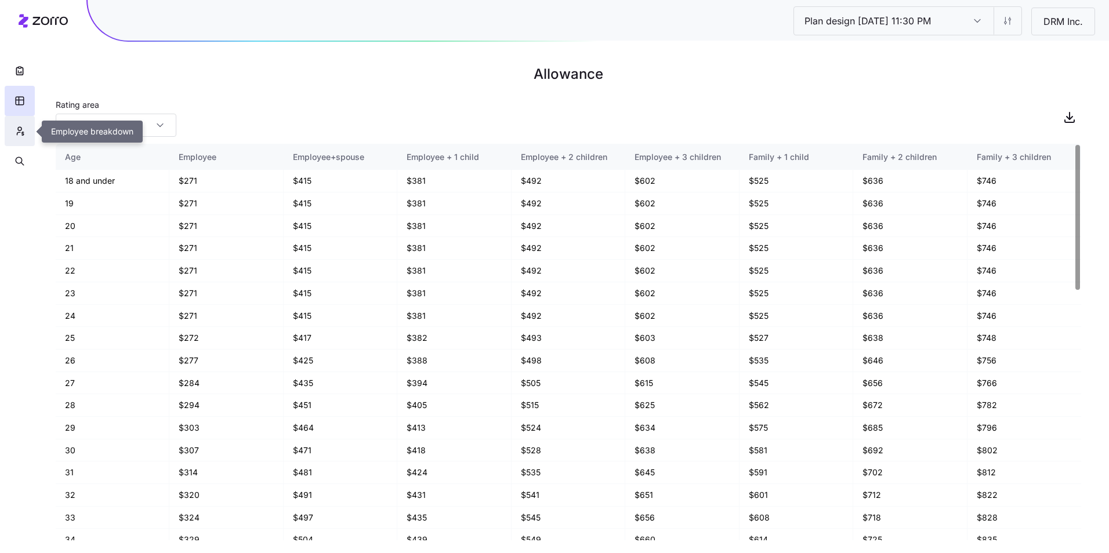
click at [9, 132] on button "button" at bounding box center [20, 131] width 30 height 30
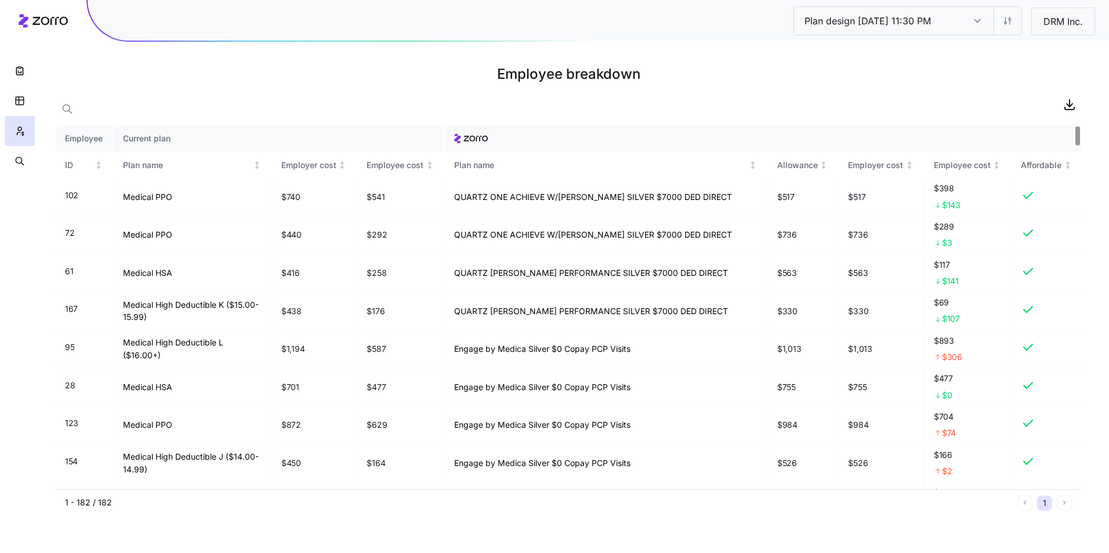
click at [1076, 126] on div at bounding box center [1078, 135] width 4 height 19
click at [1073, 111] on span "button" at bounding box center [1070, 104] width 22 height 22
